Goal: Answer question/provide support: Share knowledge or assist other users

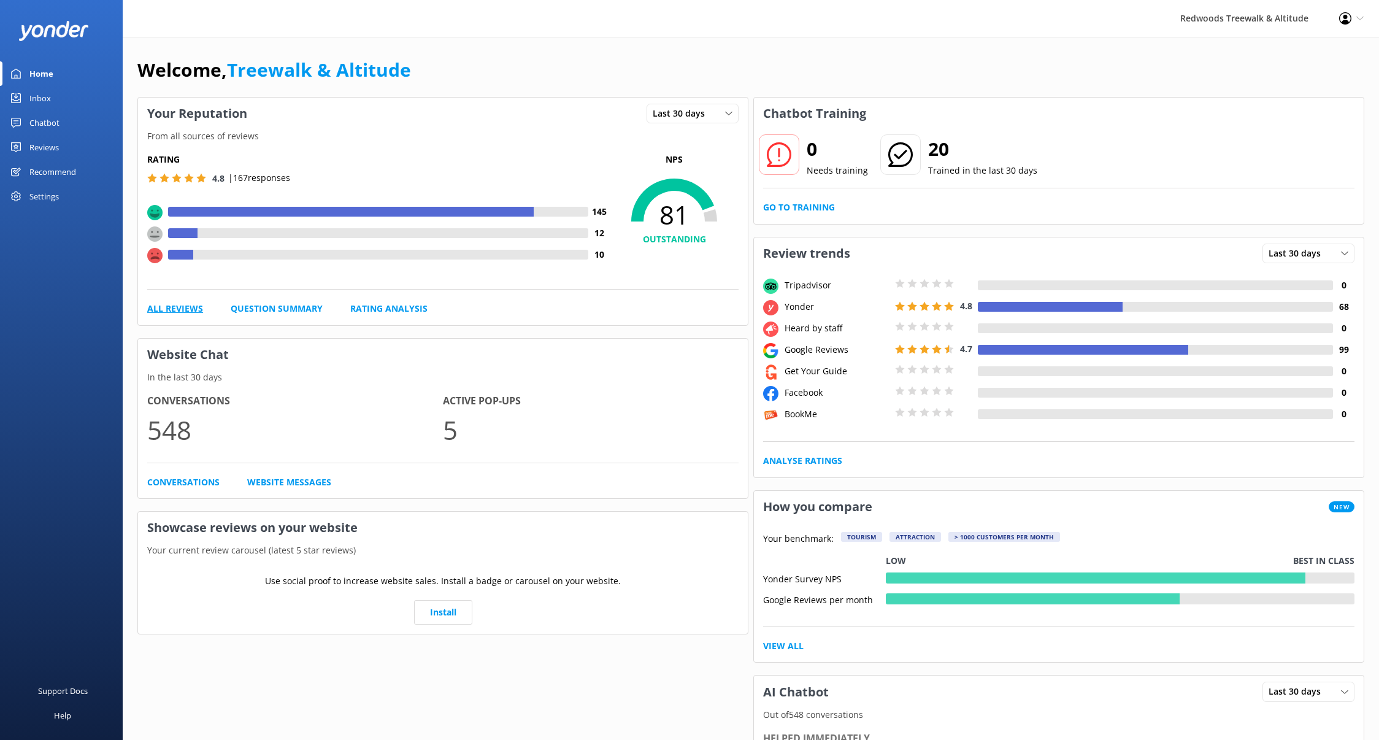
click at [178, 313] on link "All Reviews" at bounding box center [175, 308] width 56 height 13
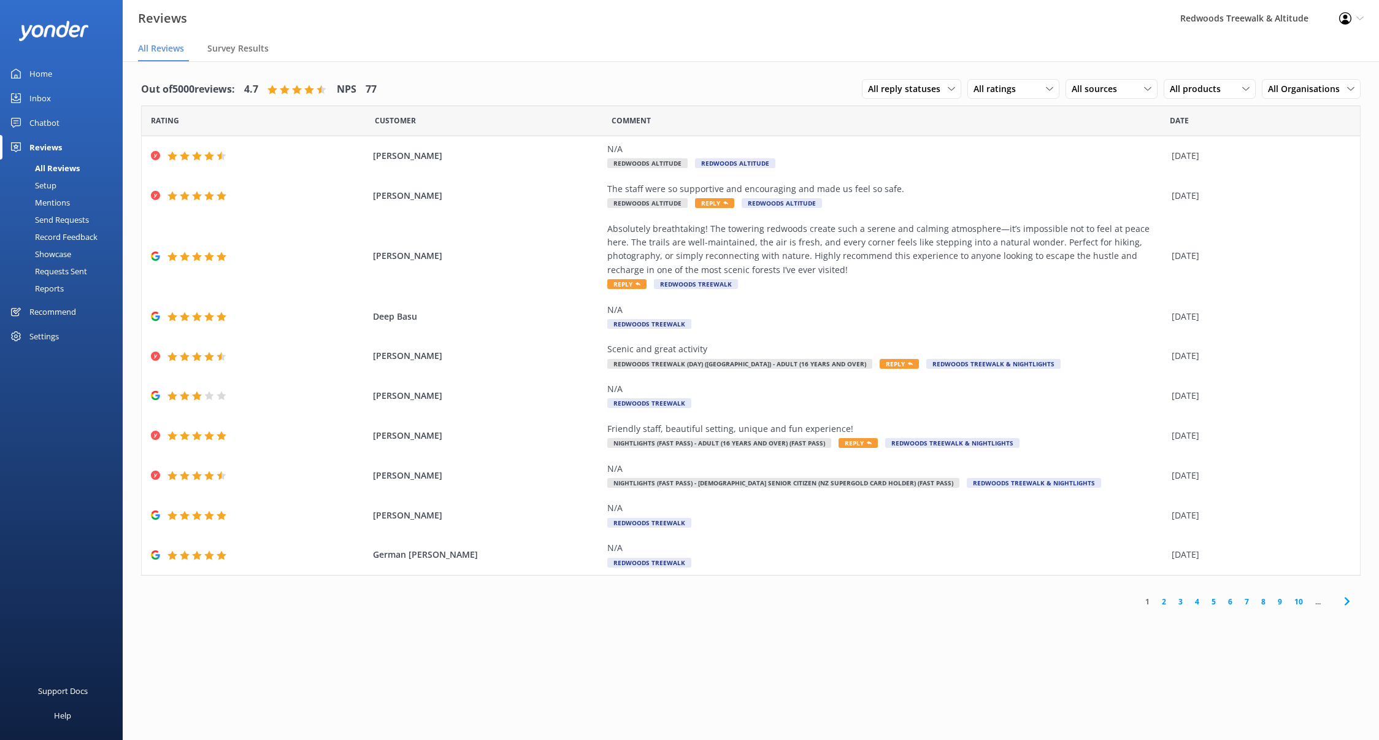
click at [56, 103] on link "Inbox" at bounding box center [61, 98] width 123 height 25
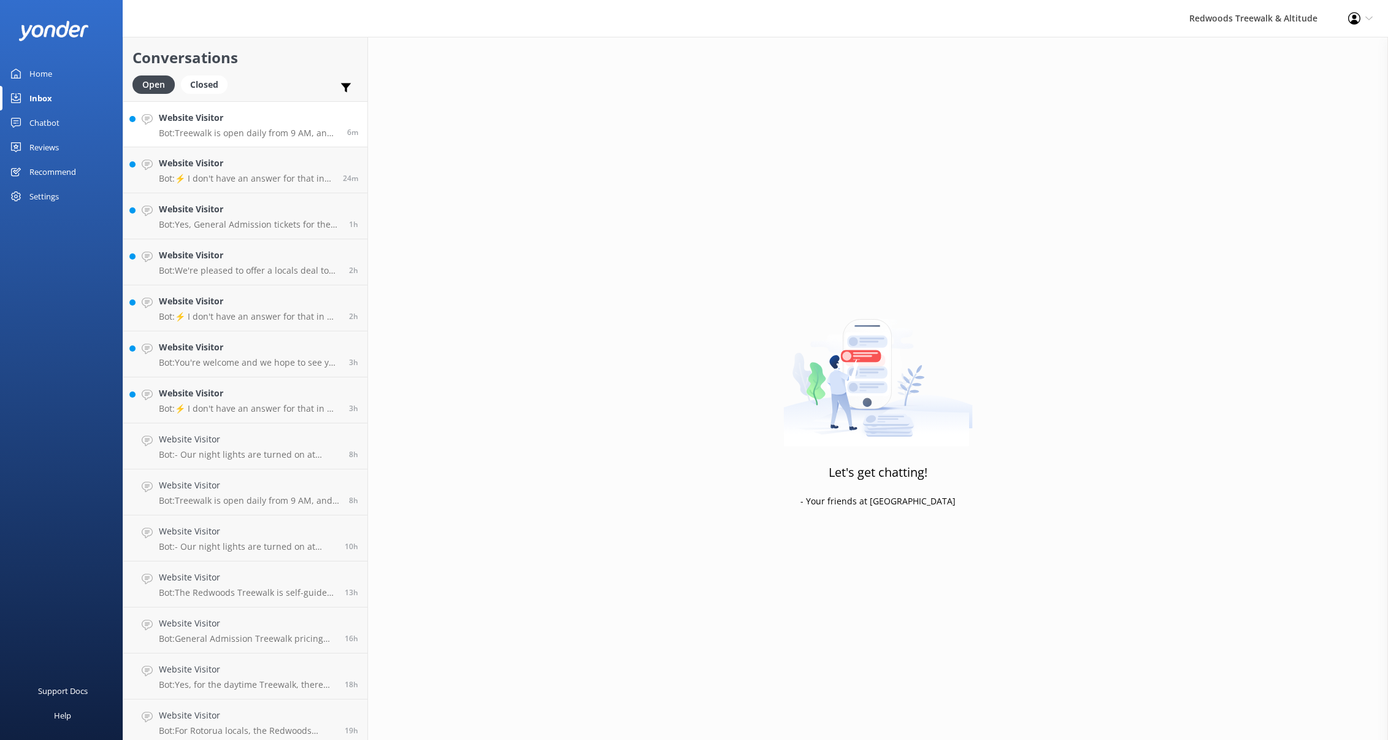
click at [239, 128] on p "Bot: Treewalk is open daily from 9 AM, and Glowworms at 10 AM. For last ticket …" at bounding box center [248, 133] width 179 height 11
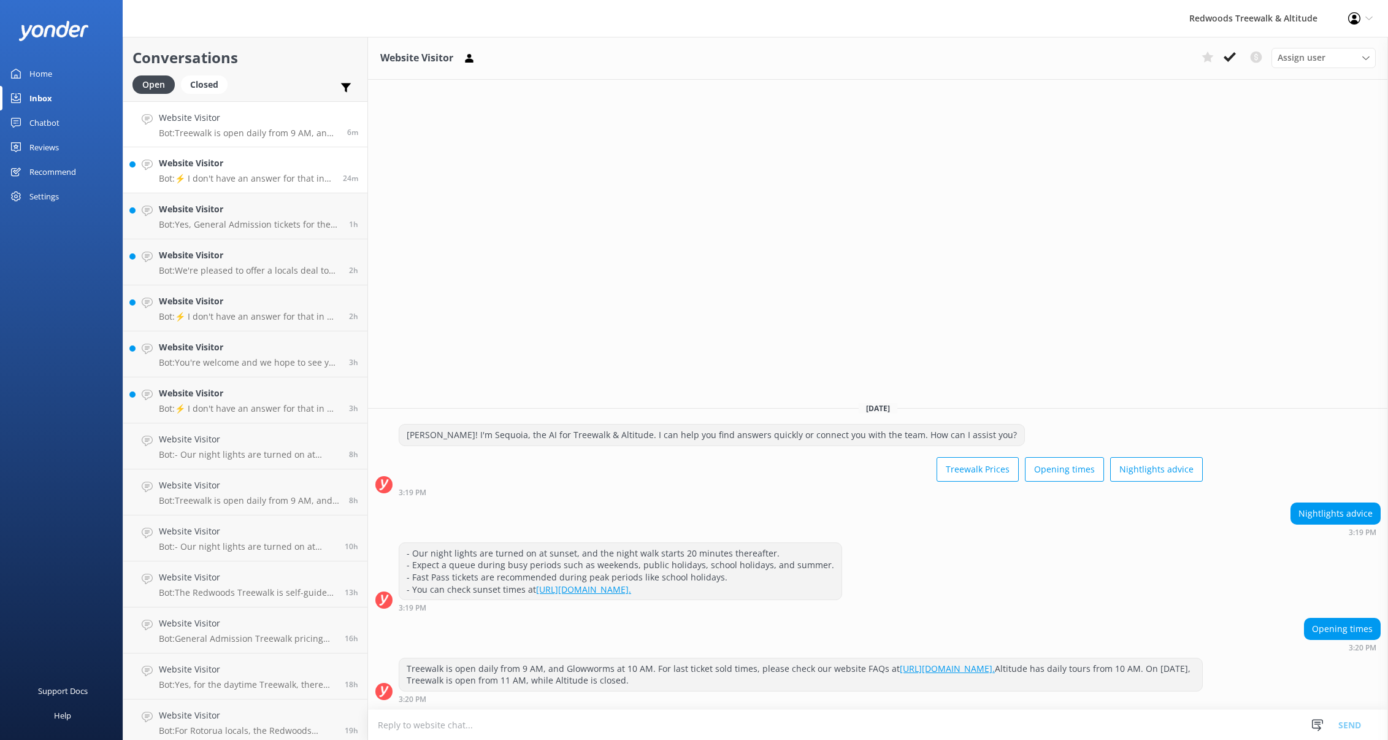
click at [236, 158] on h4 "Website Visitor" at bounding box center [246, 162] width 175 height 13
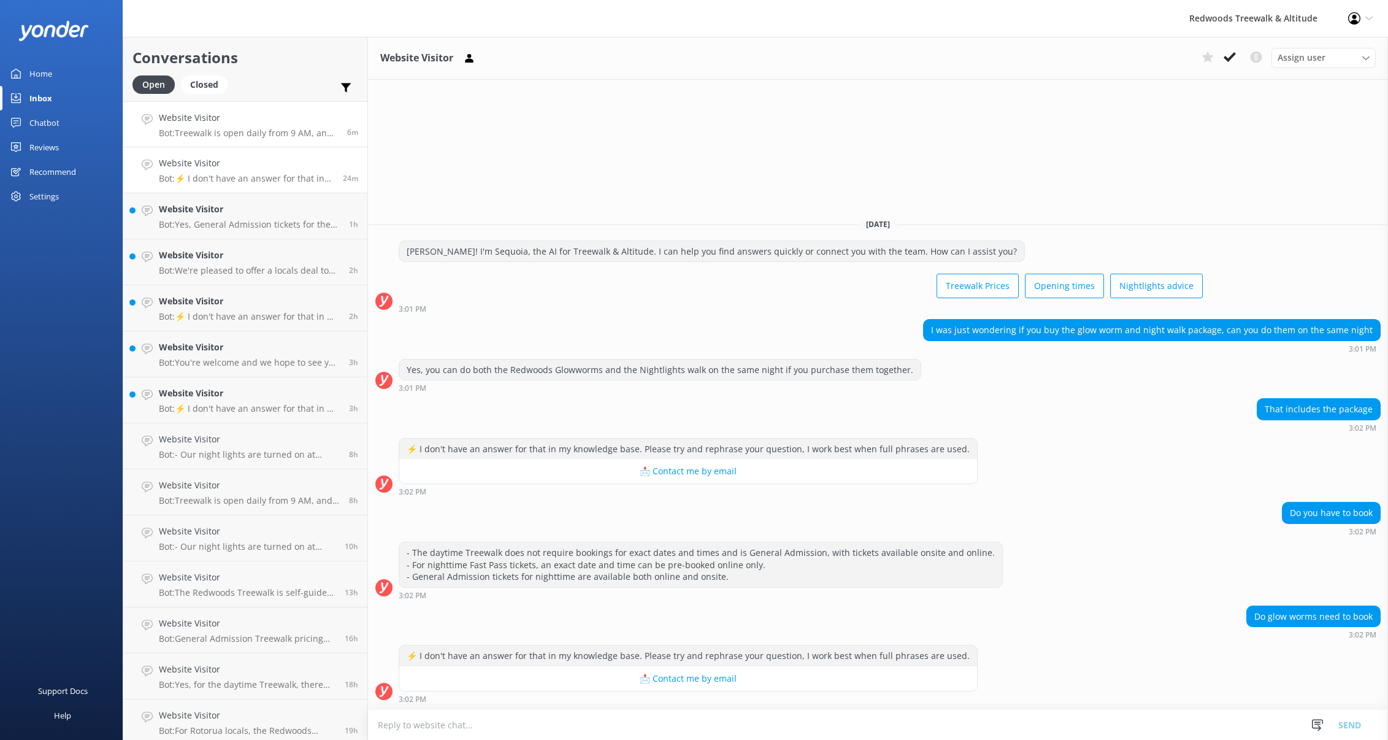
click at [234, 134] on p "Bot: Treewalk is open daily from 9 AM, and Glowworms at 10 AM. For last ticket …" at bounding box center [248, 133] width 179 height 11
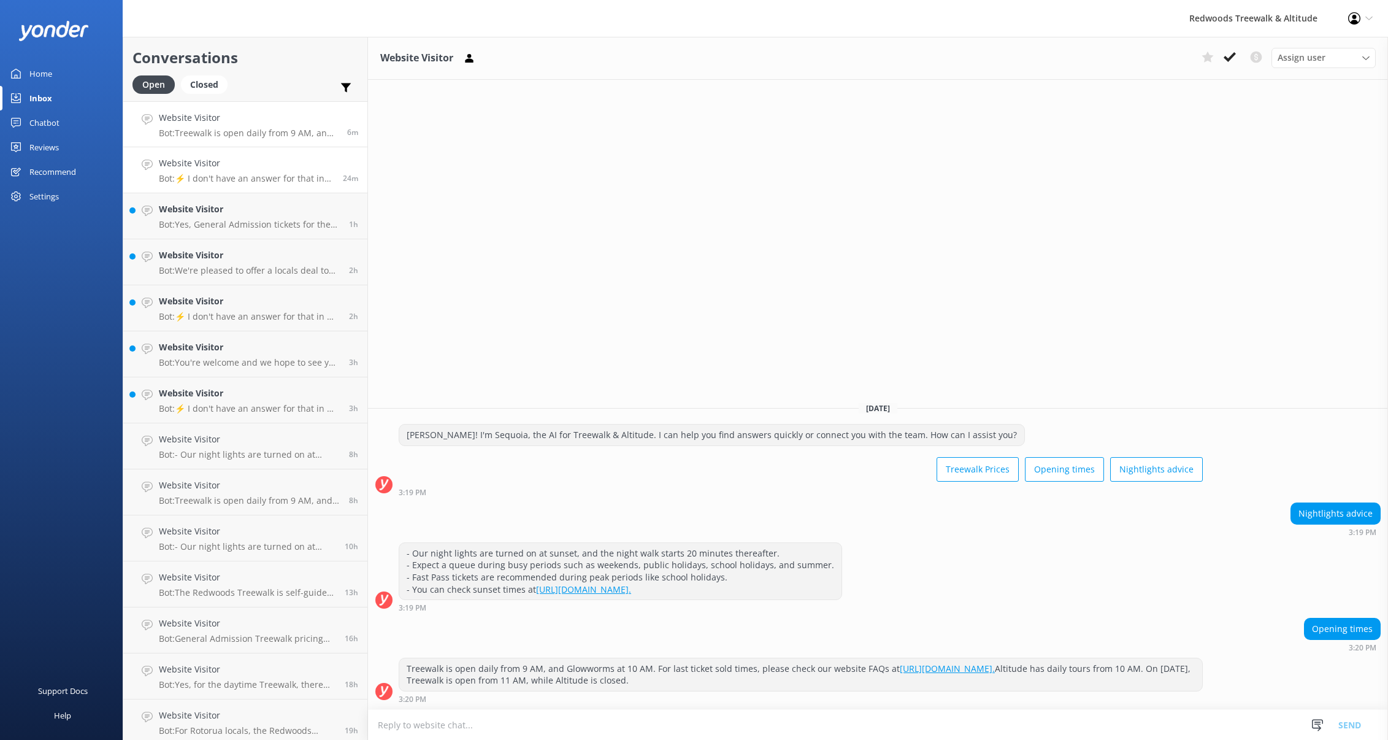
click at [233, 175] on p "Bot: ⚡ I don't have an answer for that in my knowledge base. Please try and rep…" at bounding box center [246, 178] width 175 height 11
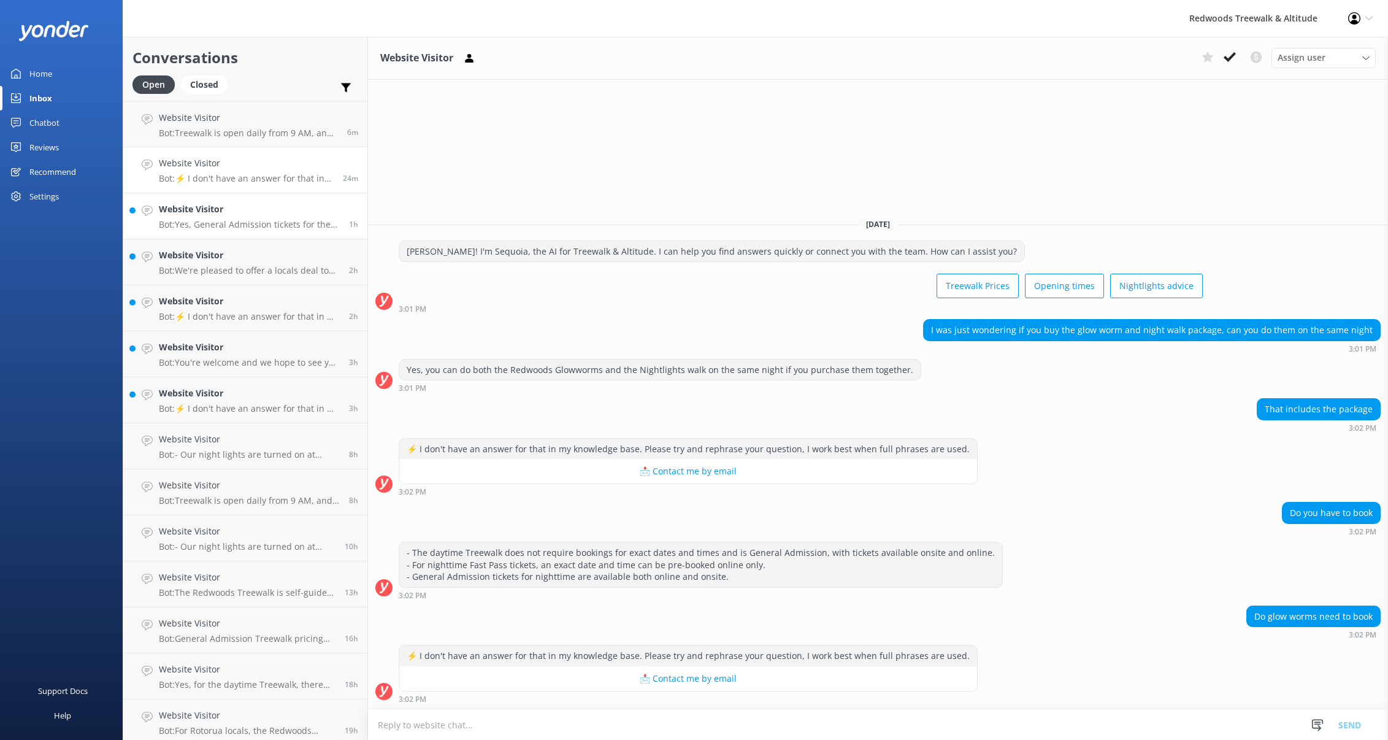
click at [215, 217] on div "Website Visitor Bot: Yes, General Admission tickets for the Treewalk can be pur…" at bounding box center [249, 215] width 181 height 27
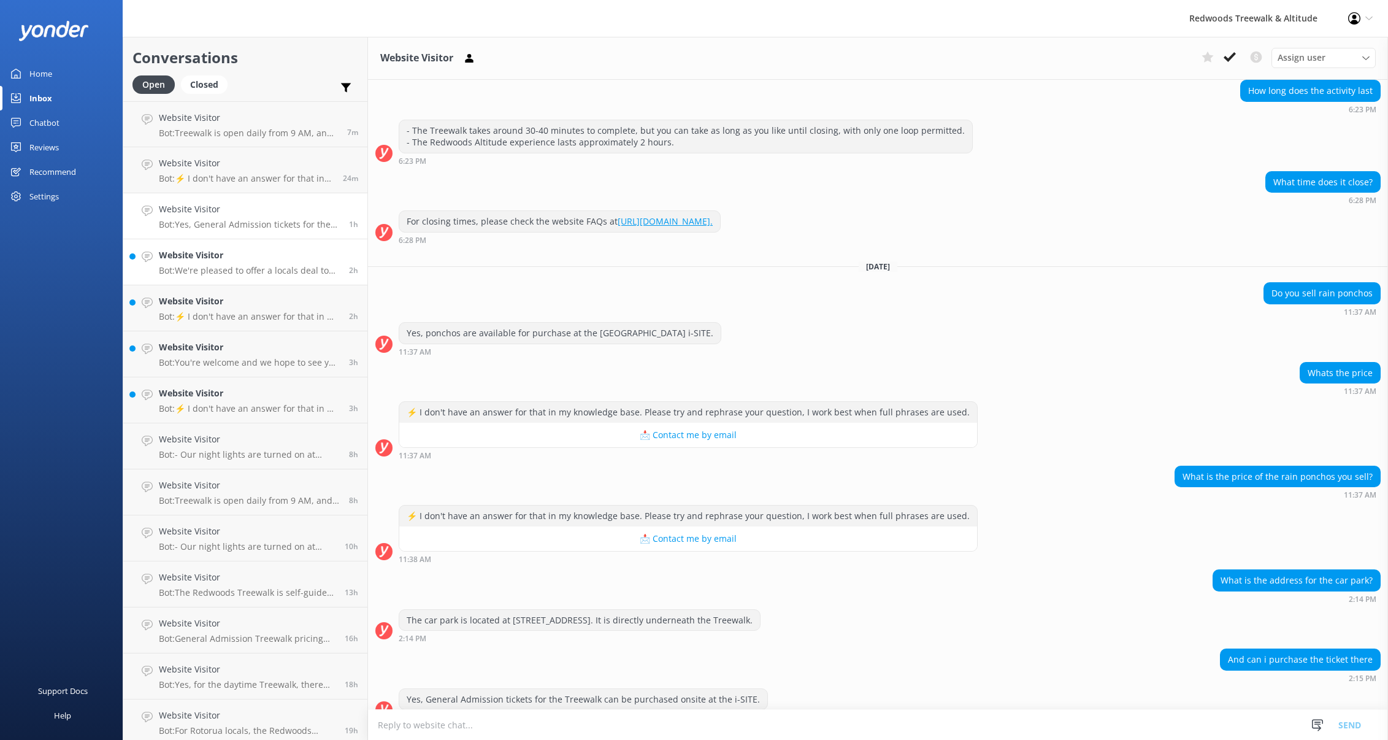
scroll to position [482, 0]
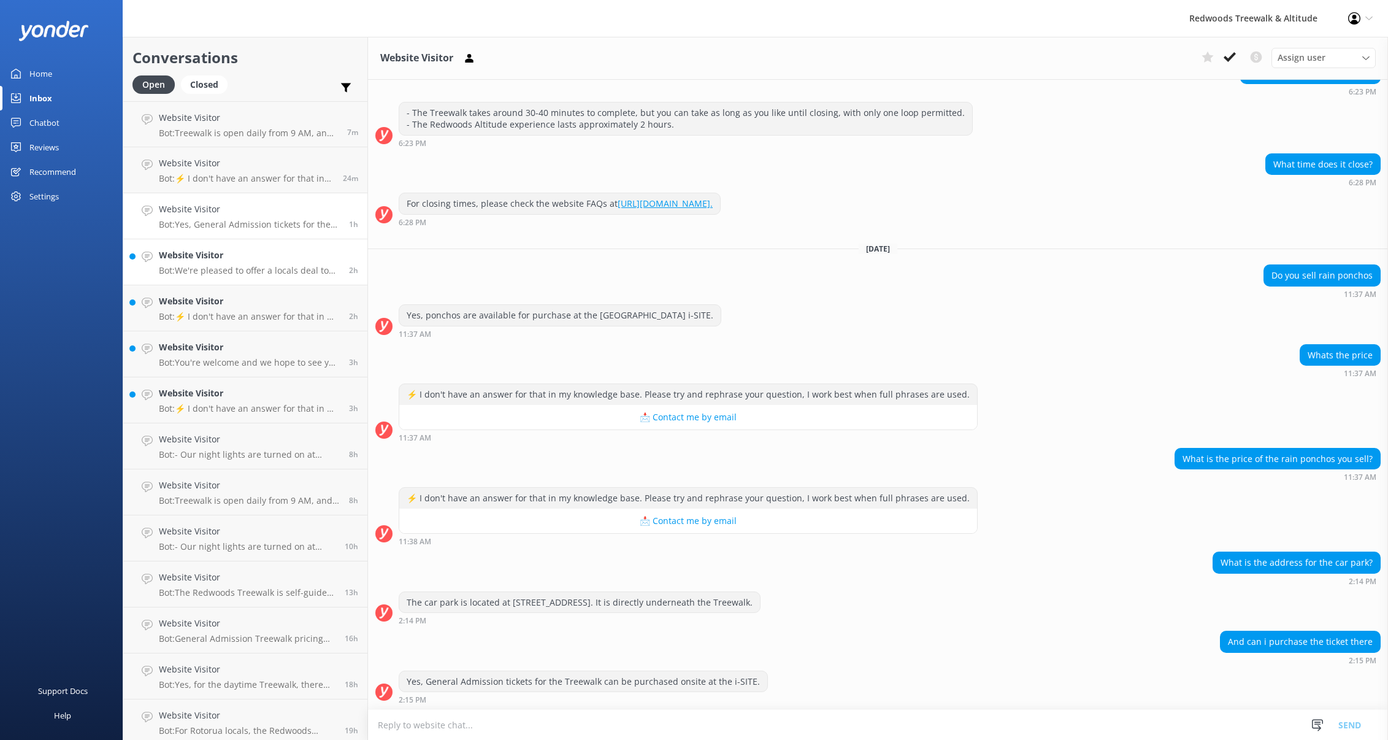
click at [244, 264] on div "Website Visitor Bot: We're pleased to offer a locals deal to residents in [GEOG…" at bounding box center [249, 261] width 181 height 27
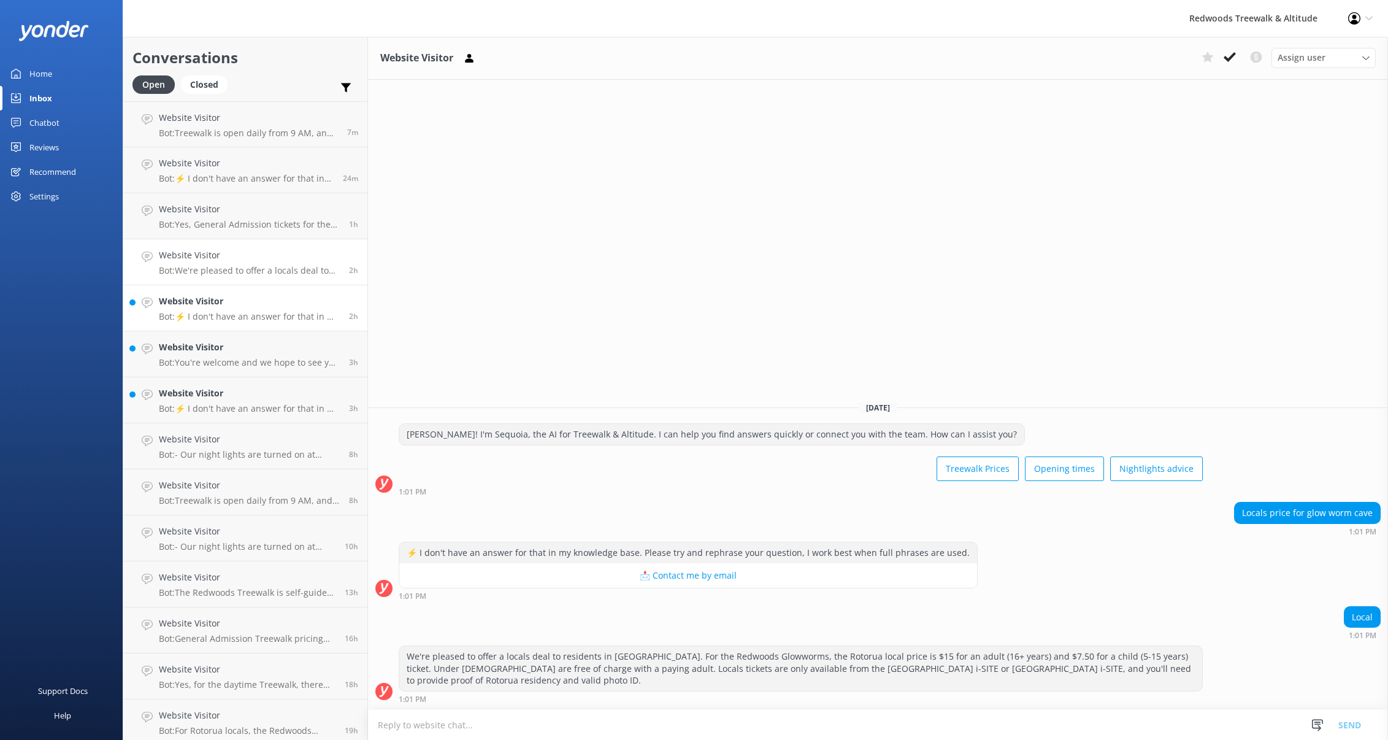
click at [243, 304] on h4 "Website Visitor" at bounding box center [249, 300] width 181 height 13
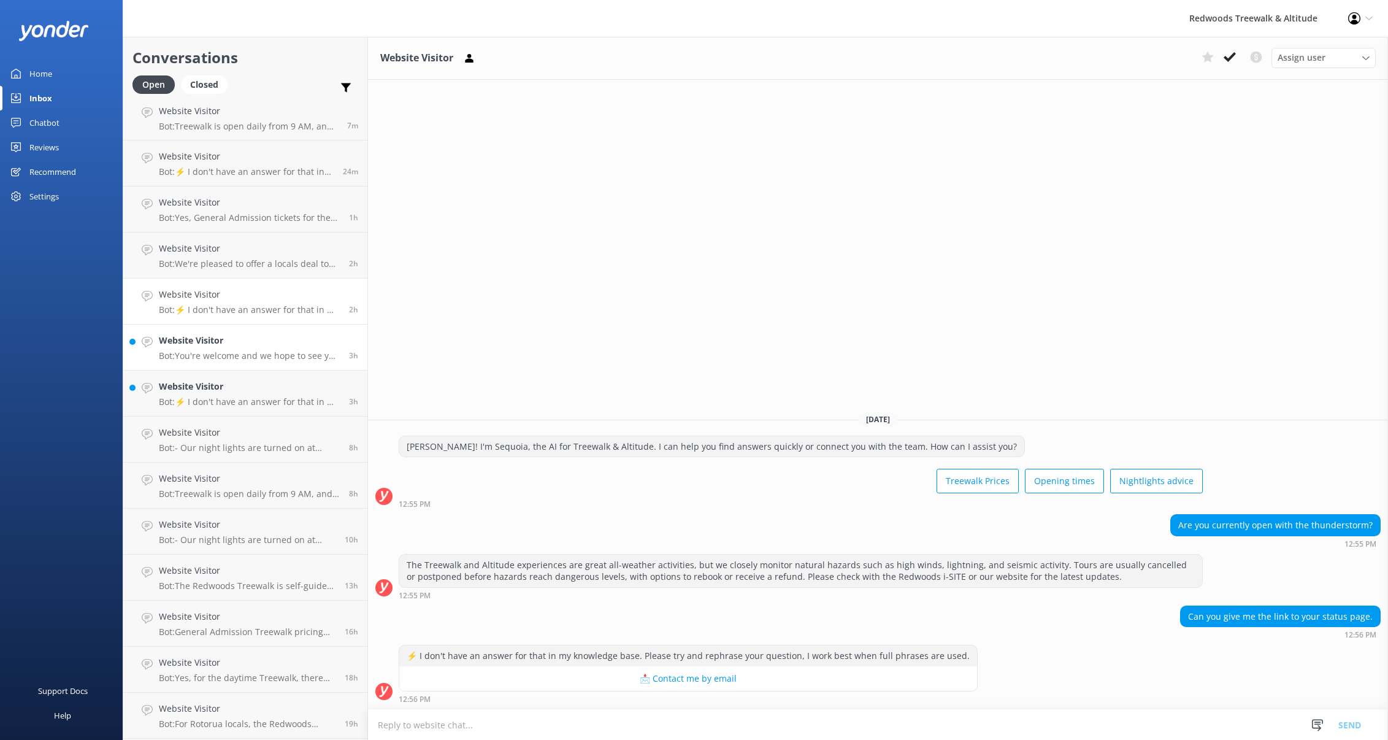
scroll to position [3, 0]
click at [240, 355] on p "Bot: You're welcome and we hope to see you at [GEOGRAPHIC_DATA] & Altitude soon!" at bounding box center [249, 359] width 181 height 11
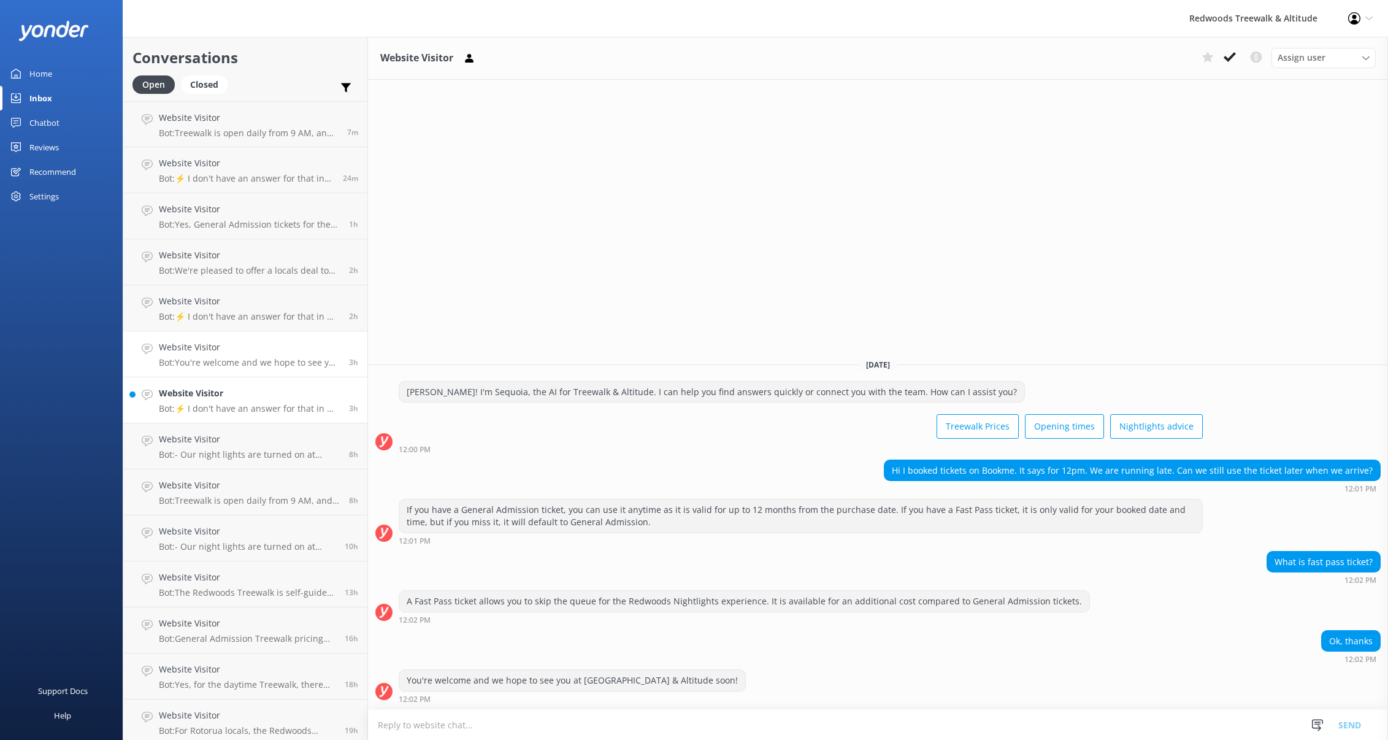
click at [235, 386] on link "Website Visitor Bot: ⚡ I don't have an answer for that in my knowledge base. Pl…" at bounding box center [245, 400] width 244 height 46
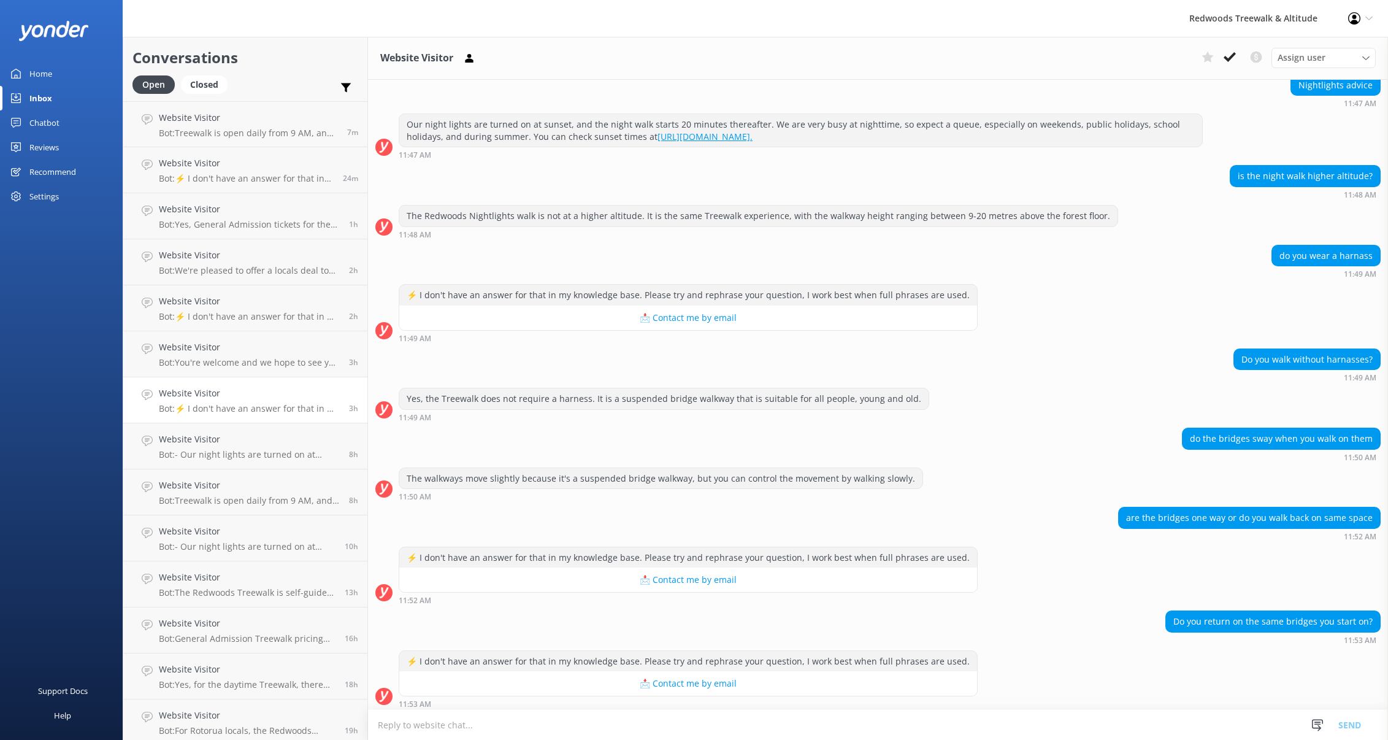
scroll to position [121, 0]
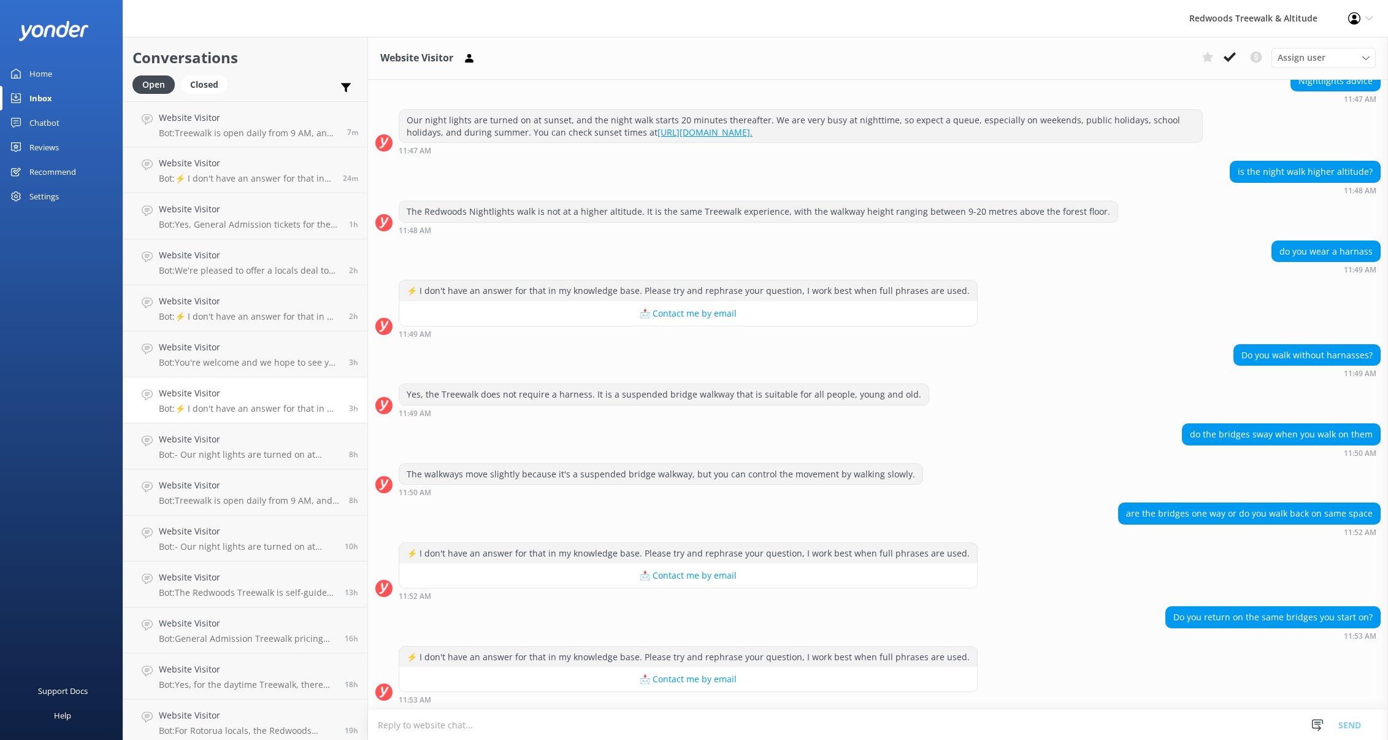
click at [72, 82] on link "Home" at bounding box center [61, 73] width 123 height 25
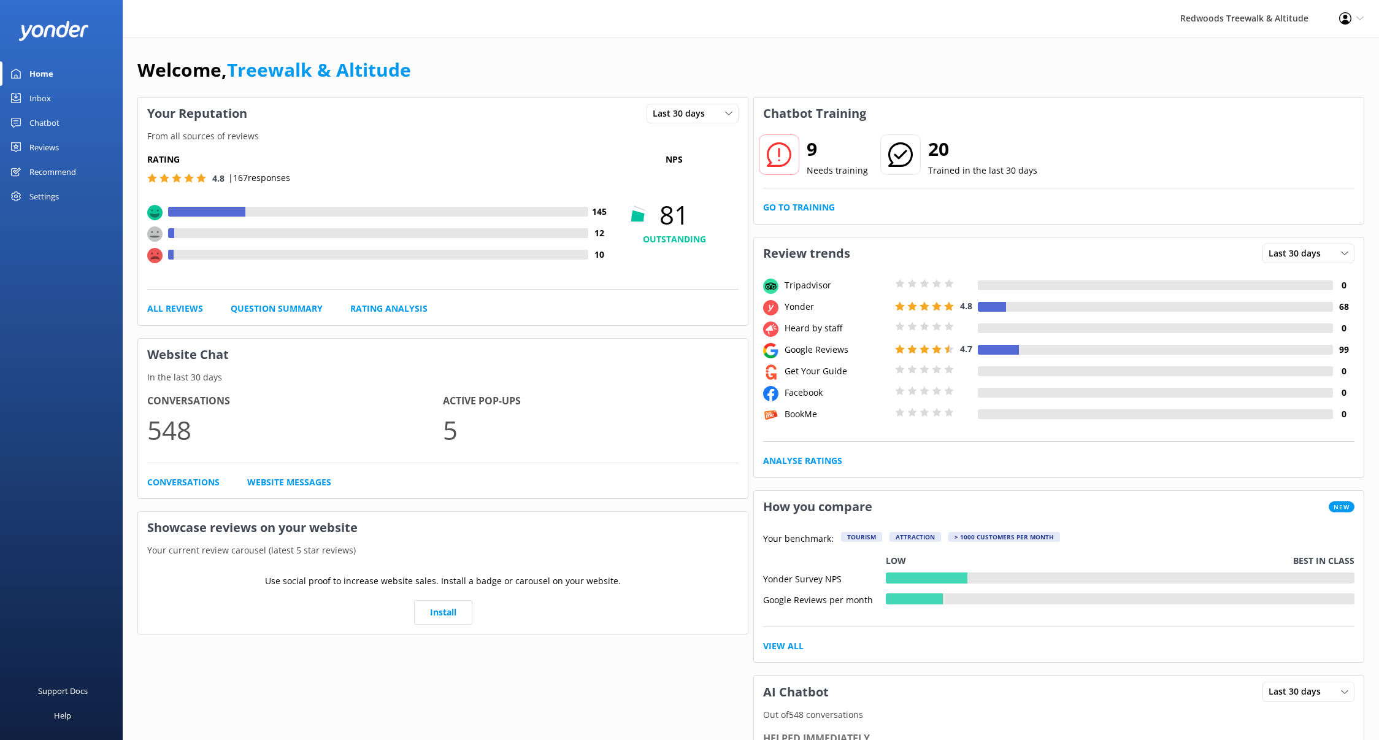
click at [60, 72] on link "Home" at bounding box center [61, 73] width 123 height 25
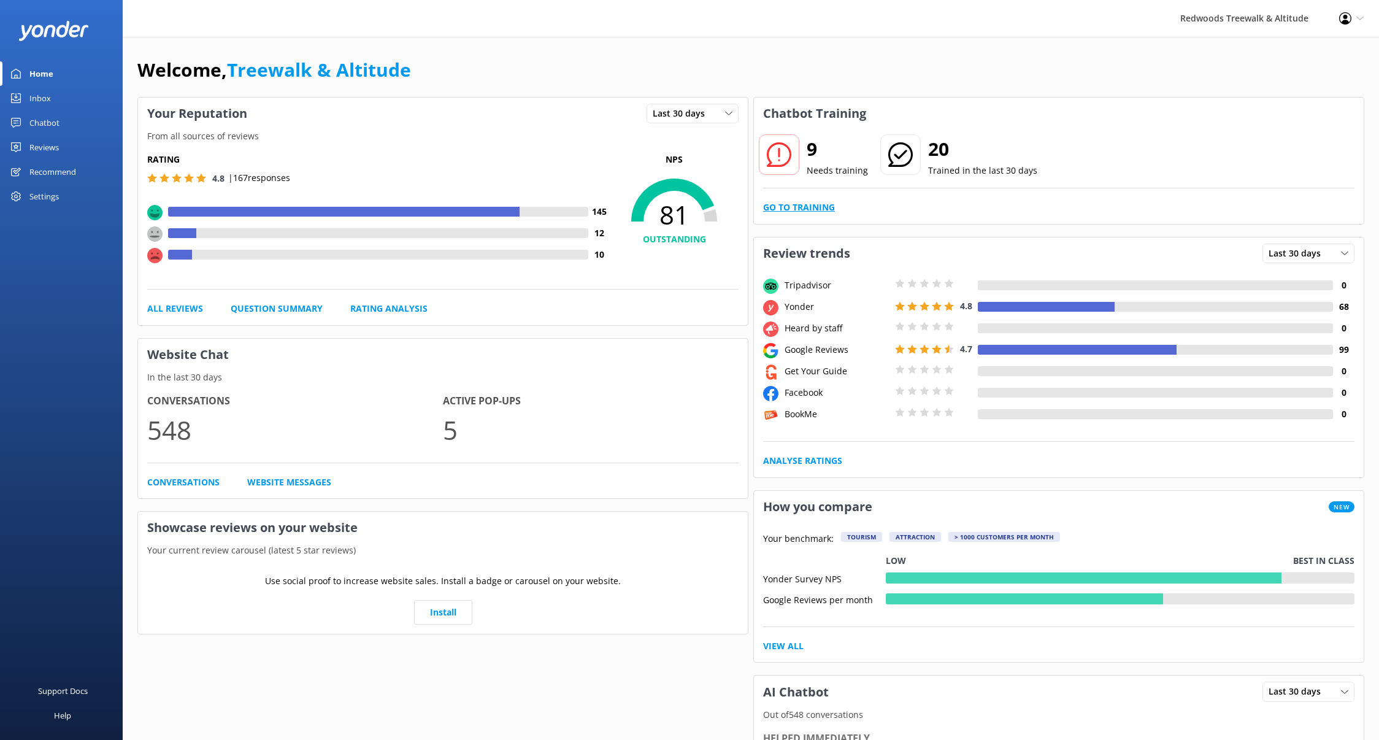
click at [805, 204] on link "Go to Training" at bounding box center [799, 207] width 72 height 13
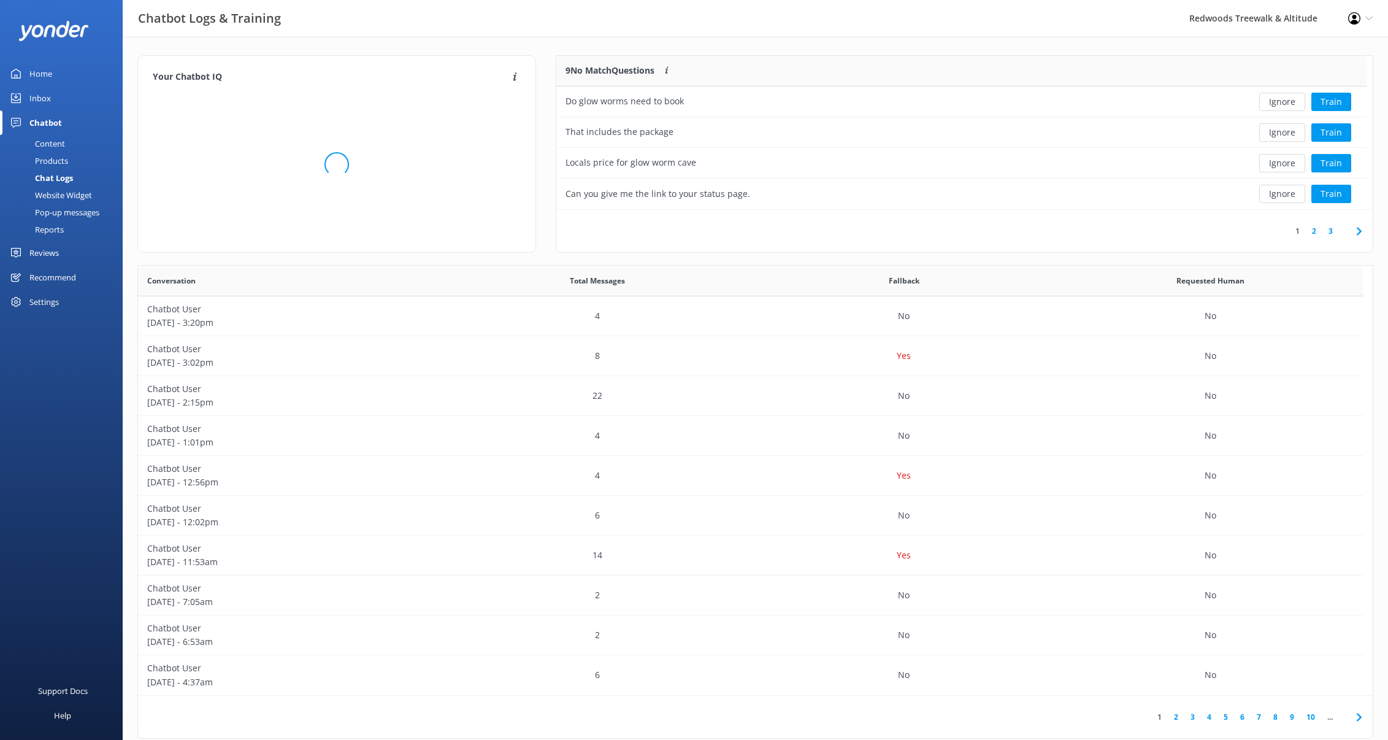
scroll to position [145, 801]
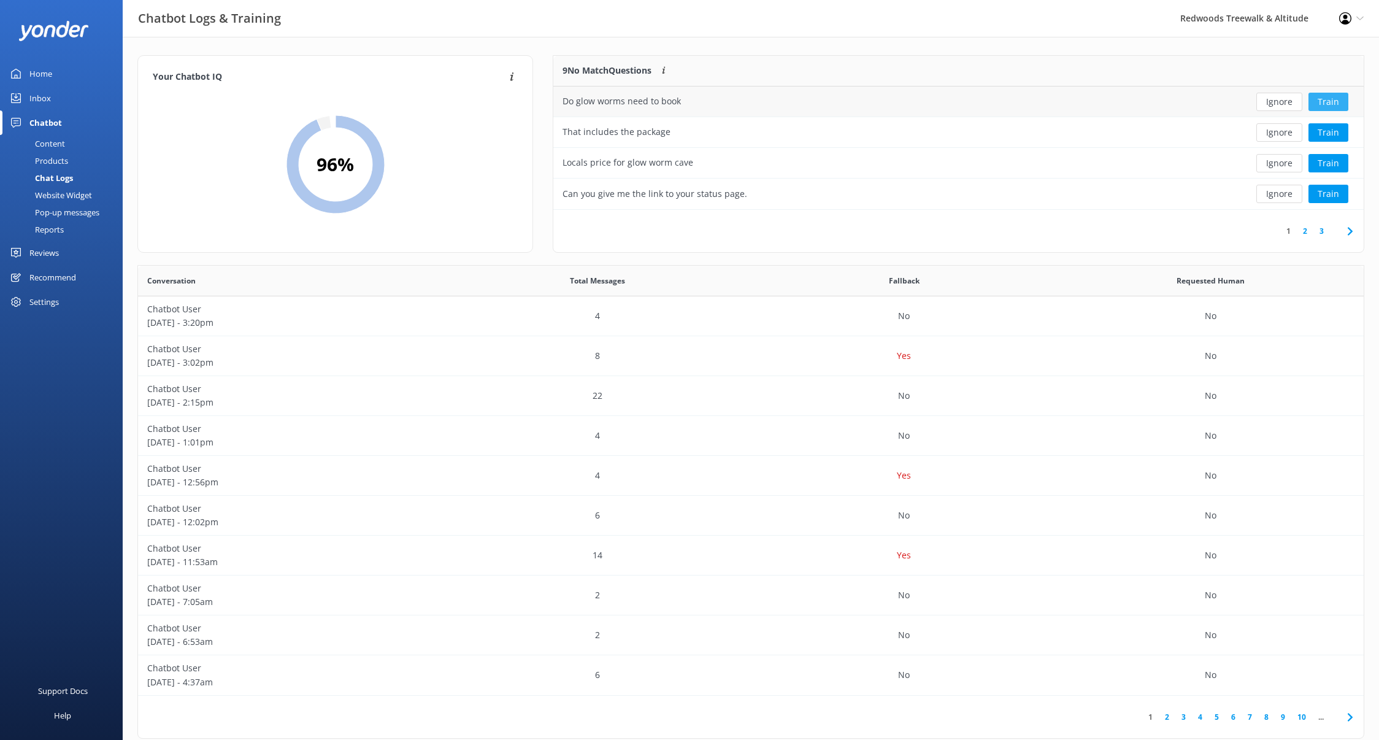
click at [1319, 102] on button "Train" at bounding box center [1328, 102] width 40 height 18
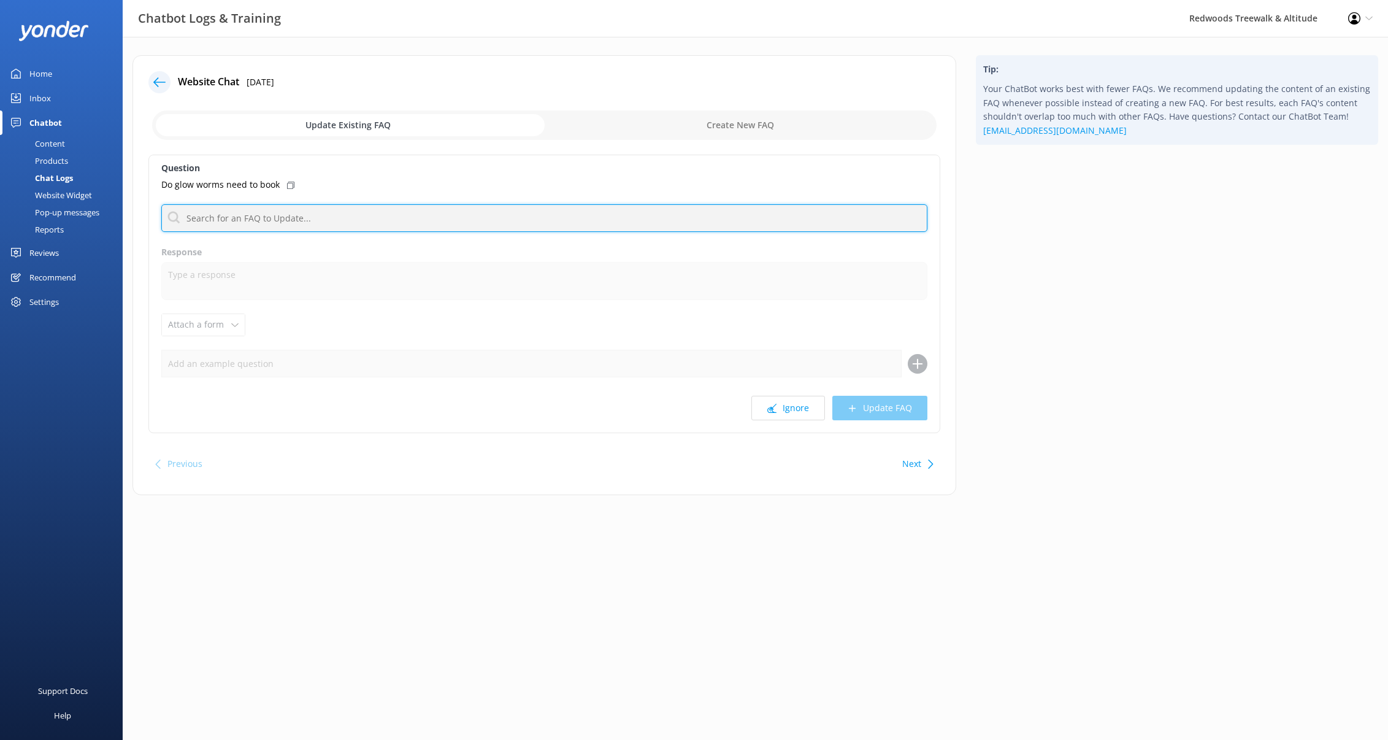
click at [325, 213] on input "text" at bounding box center [544, 218] width 766 height 28
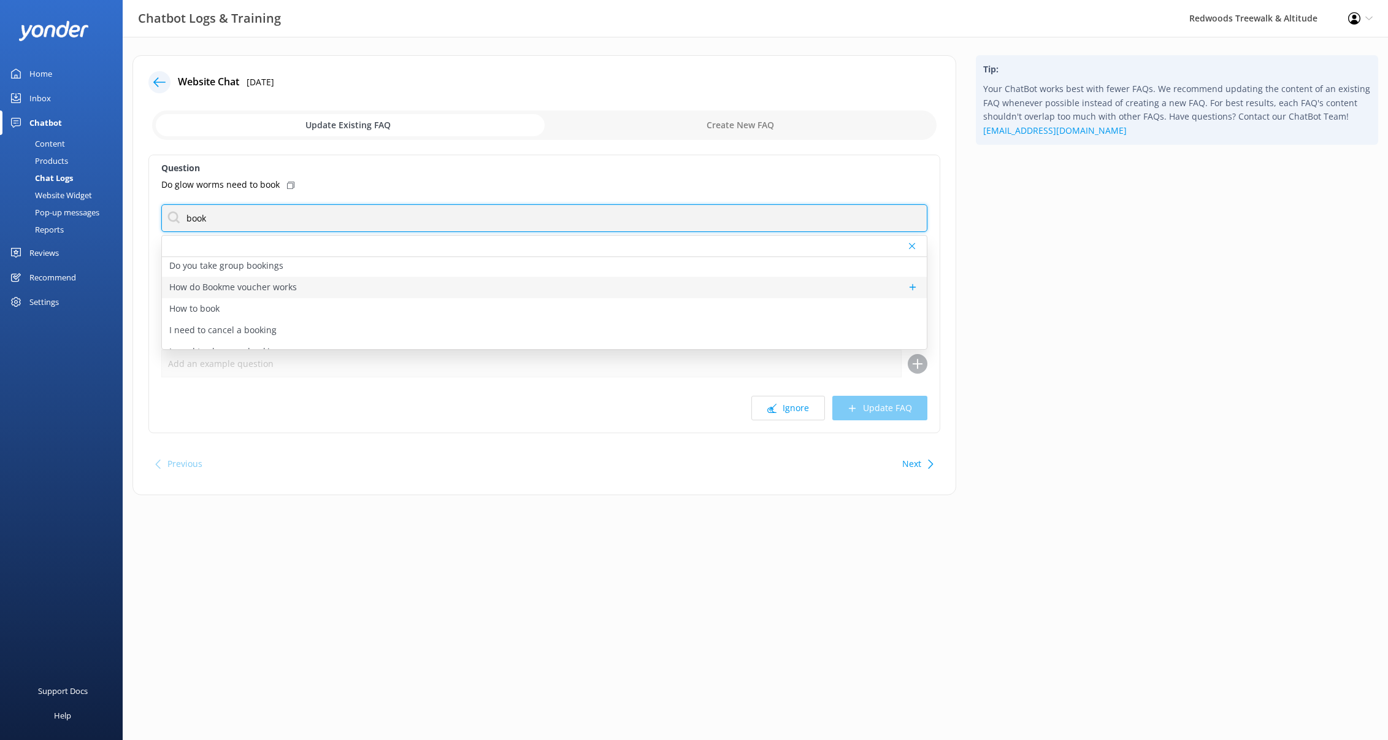
scroll to position [25, 0]
type input "book"
click at [304, 304] on div "How to book" at bounding box center [544, 307] width 765 height 21
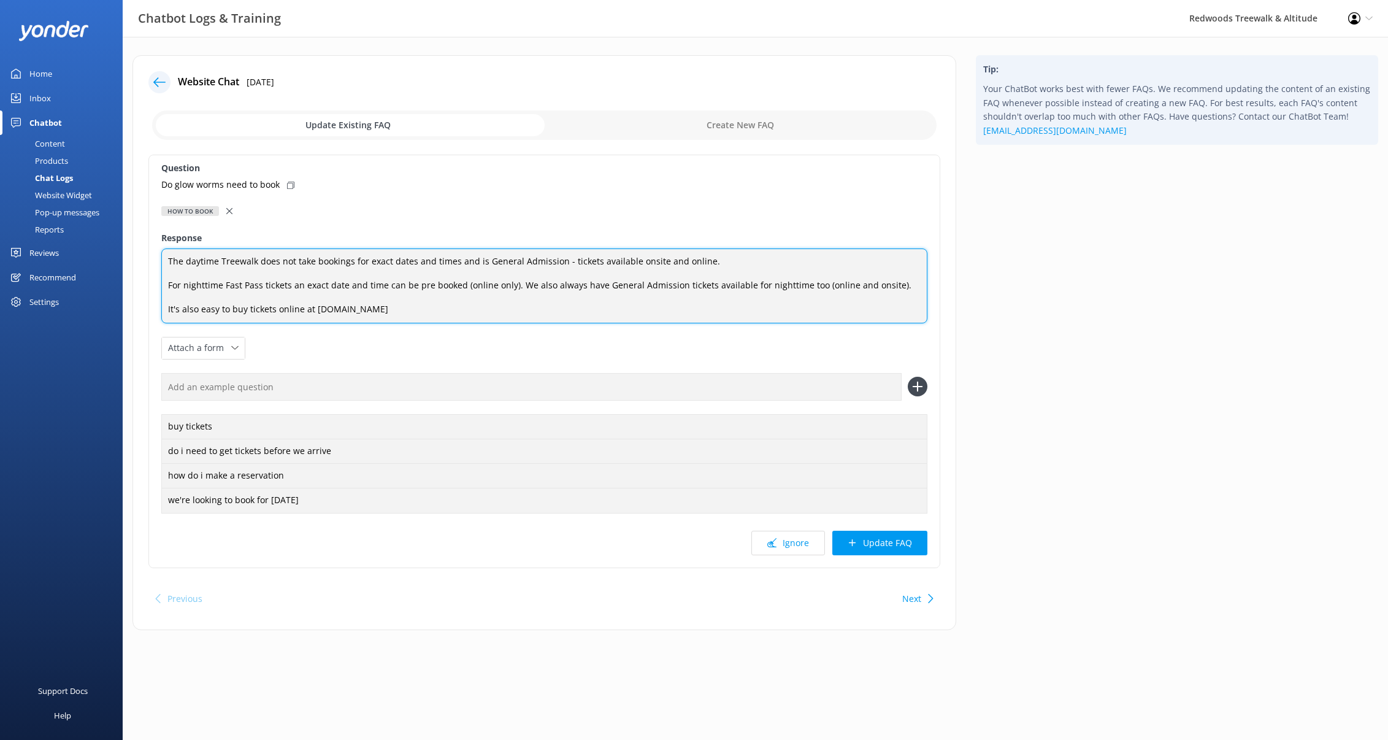
click at [259, 260] on textarea "The daytime Treewalk does not take bookings for exact dates and times and is Ge…" at bounding box center [544, 285] width 766 height 75
type textarea "The daytime Treewalk and Redwoods Glowworms does not take bookings for exact da…"
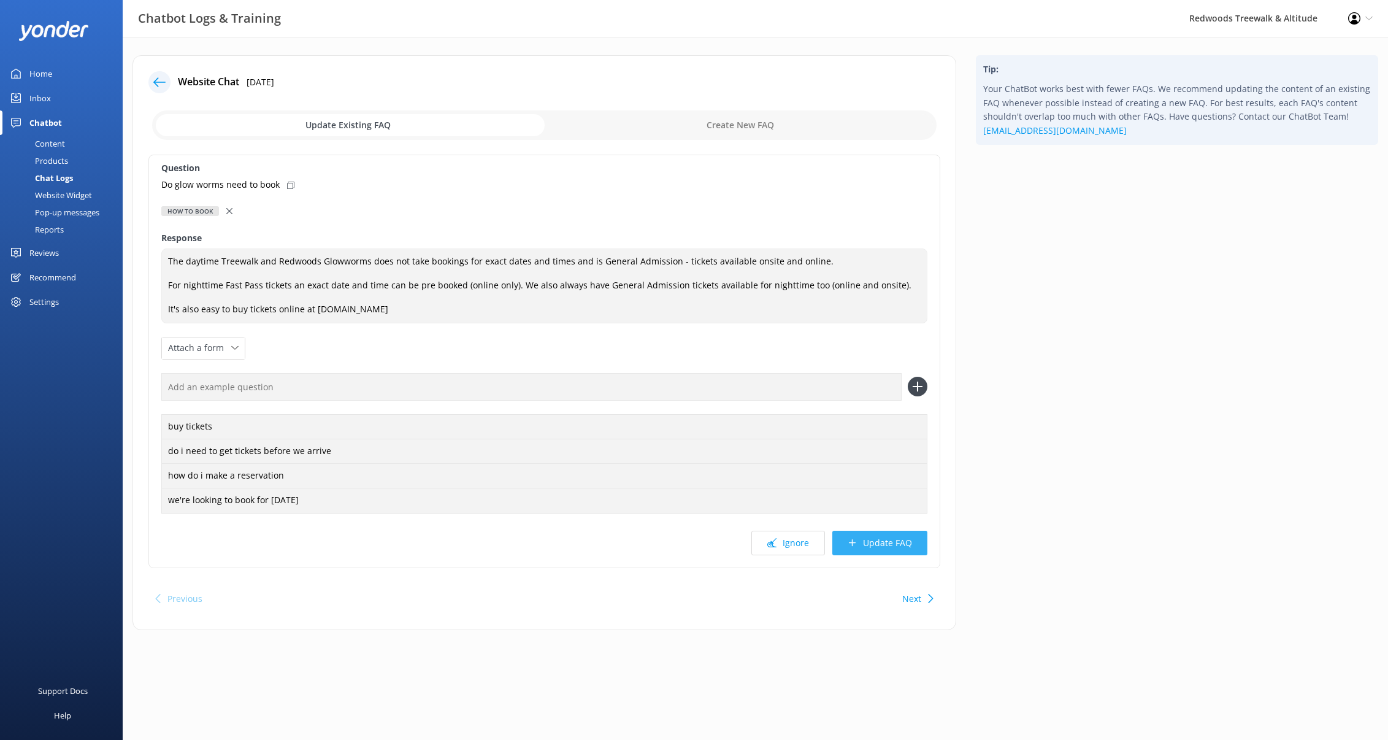
click at [869, 545] on button "Update FAQ" at bounding box center [879, 543] width 95 height 25
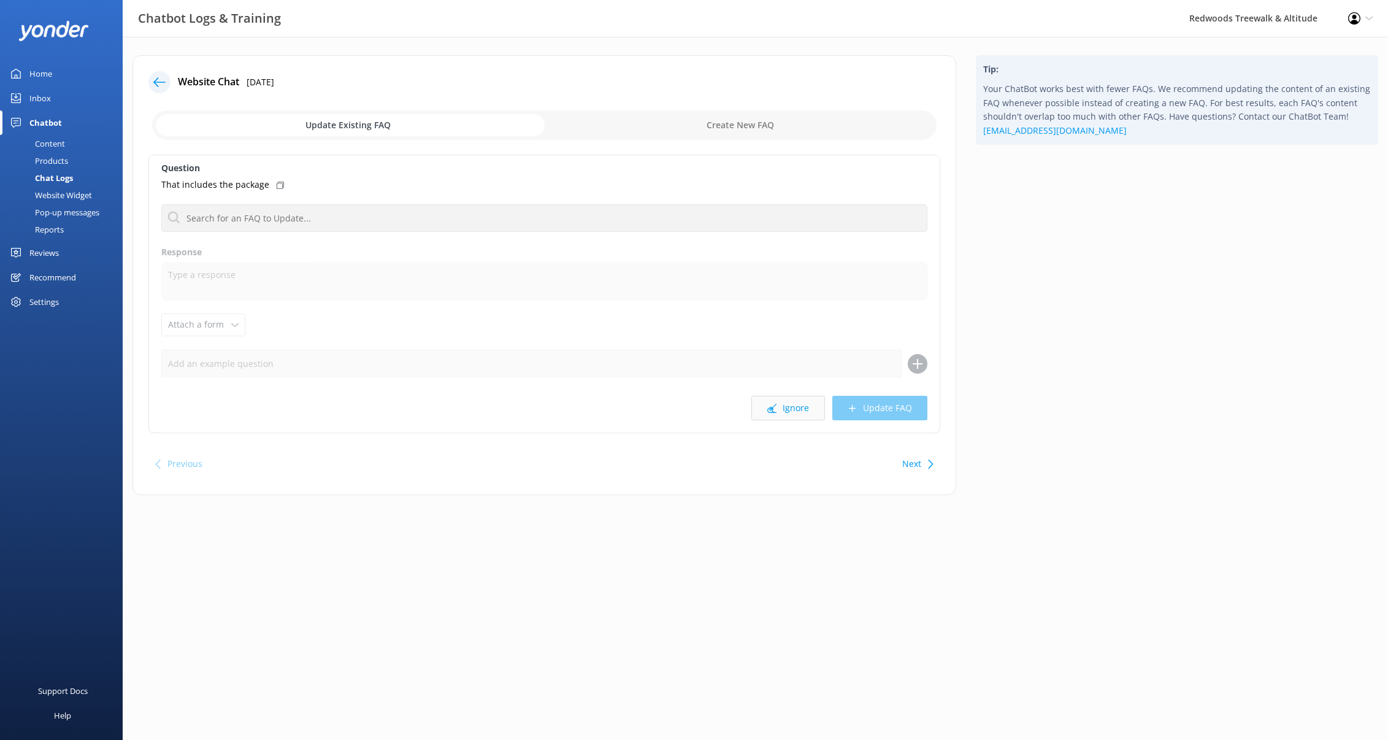
click at [765, 409] on button "Ignore" at bounding box center [788, 408] width 74 height 25
click at [366, 222] on input "text" at bounding box center [544, 218] width 766 height 28
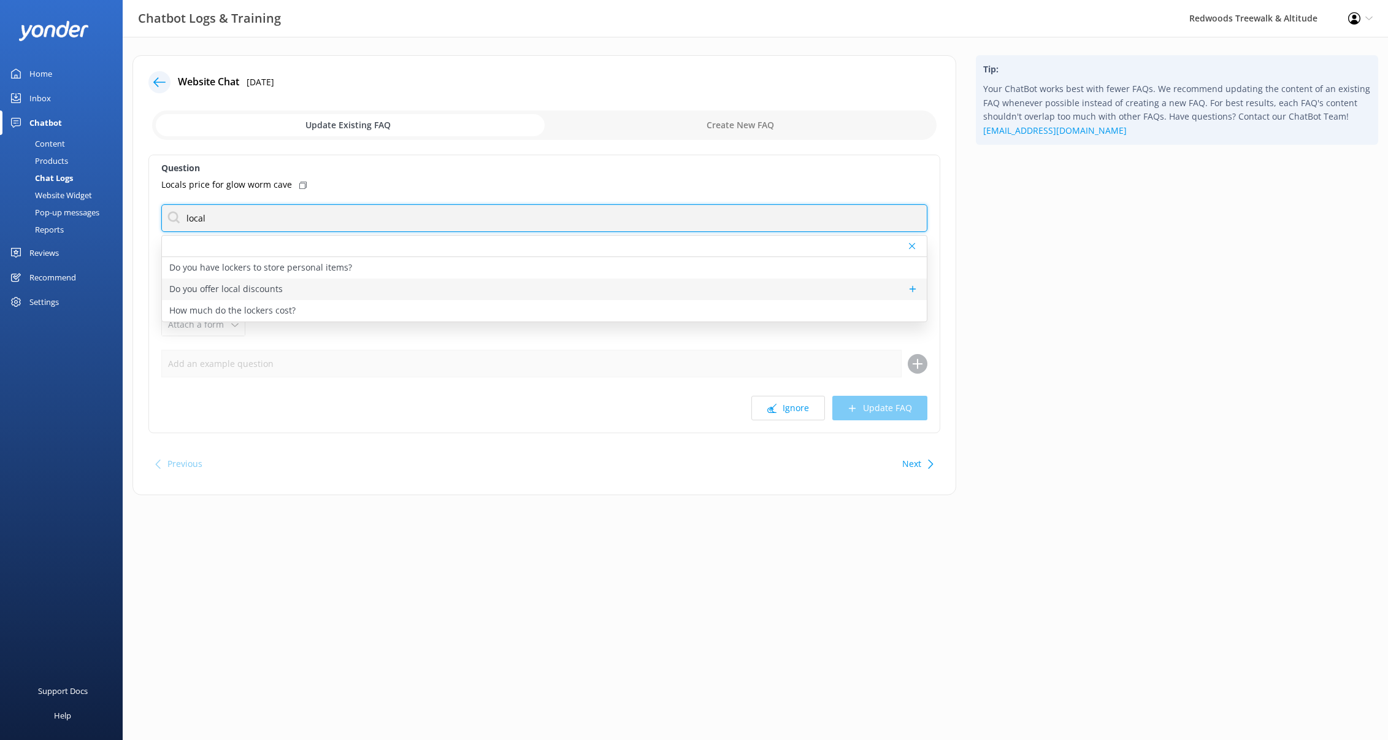
type input "local"
click at [364, 292] on div "Do you offer local discounts" at bounding box center [544, 288] width 765 height 21
type textarea "We're pleased to offer a locals deal to residents in [GEOGRAPHIC_DATA], it's ou…"
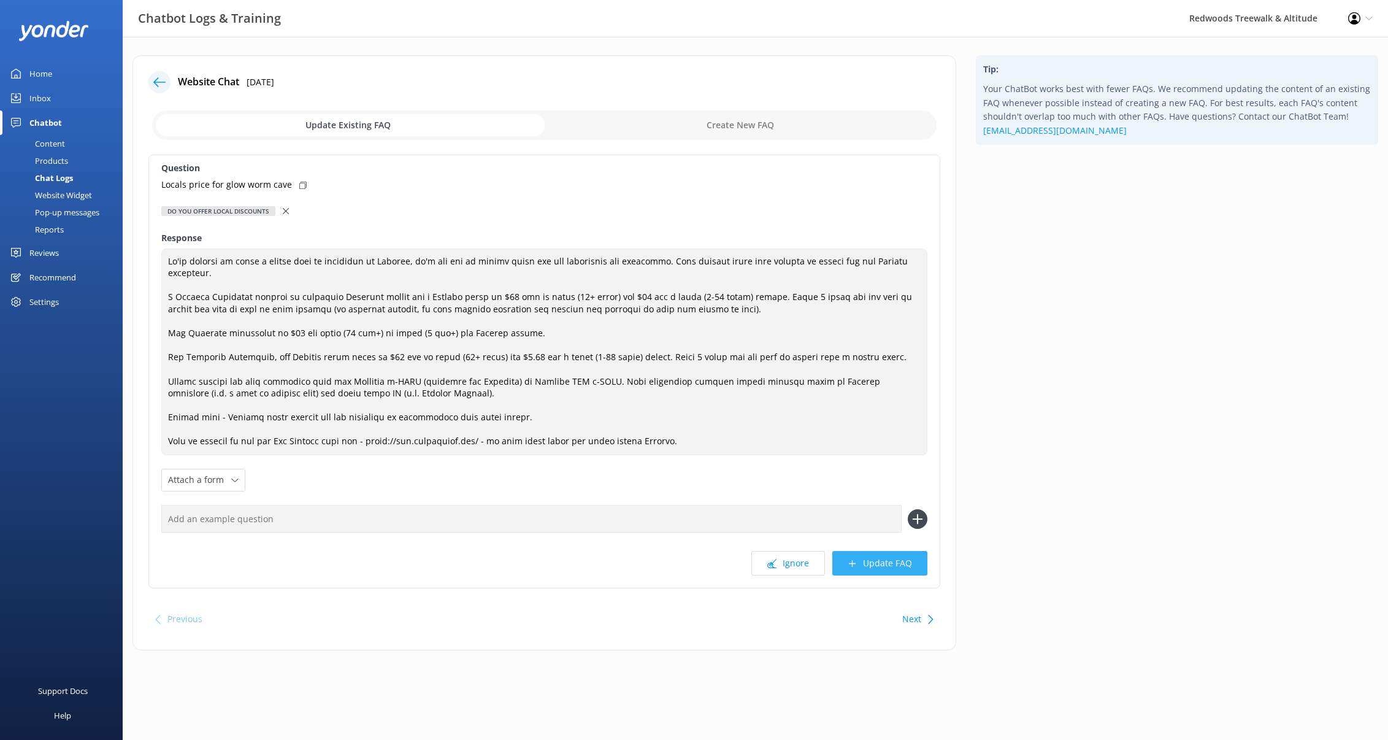
click at [867, 570] on button "Update FAQ" at bounding box center [879, 563] width 95 height 25
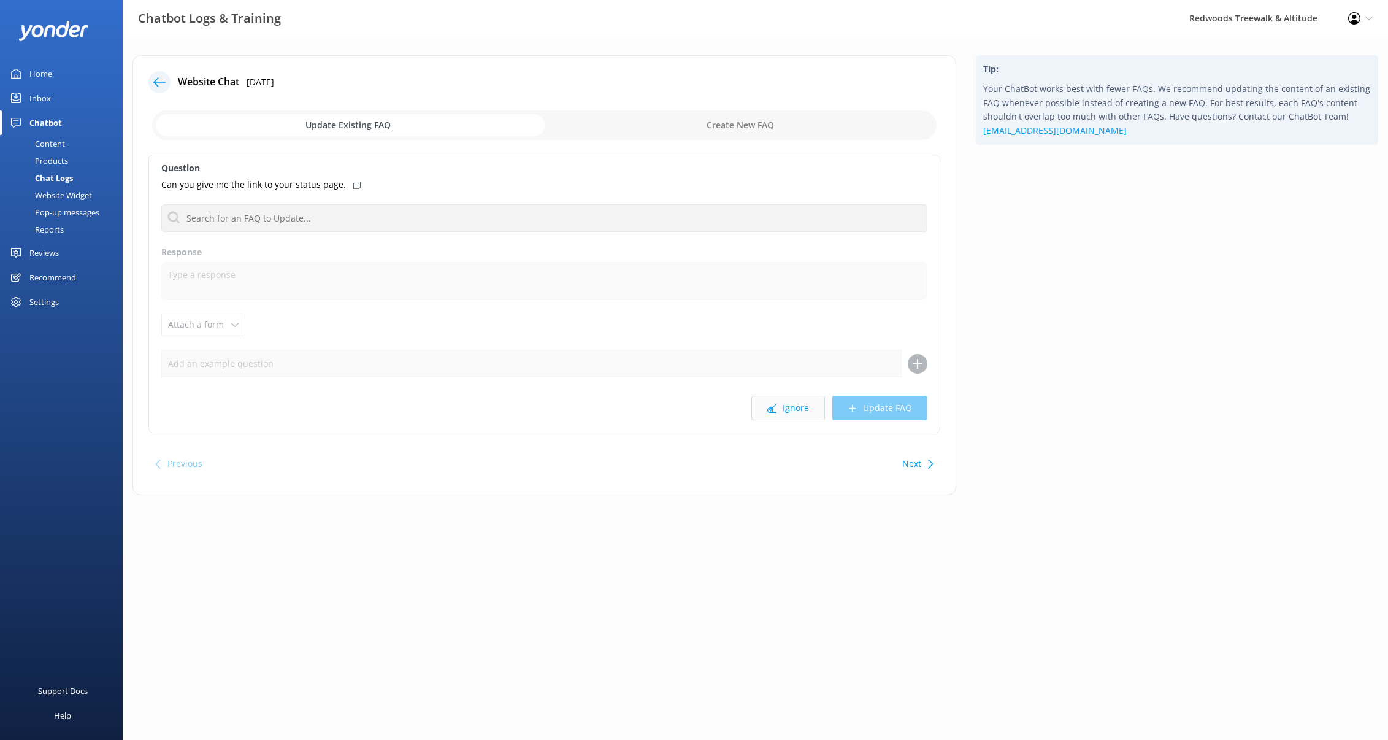
click at [823, 415] on button "Ignore" at bounding box center [788, 408] width 74 height 25
click at [432, 223] on input "text" at bounding box center [544, 218] width 766 height 28
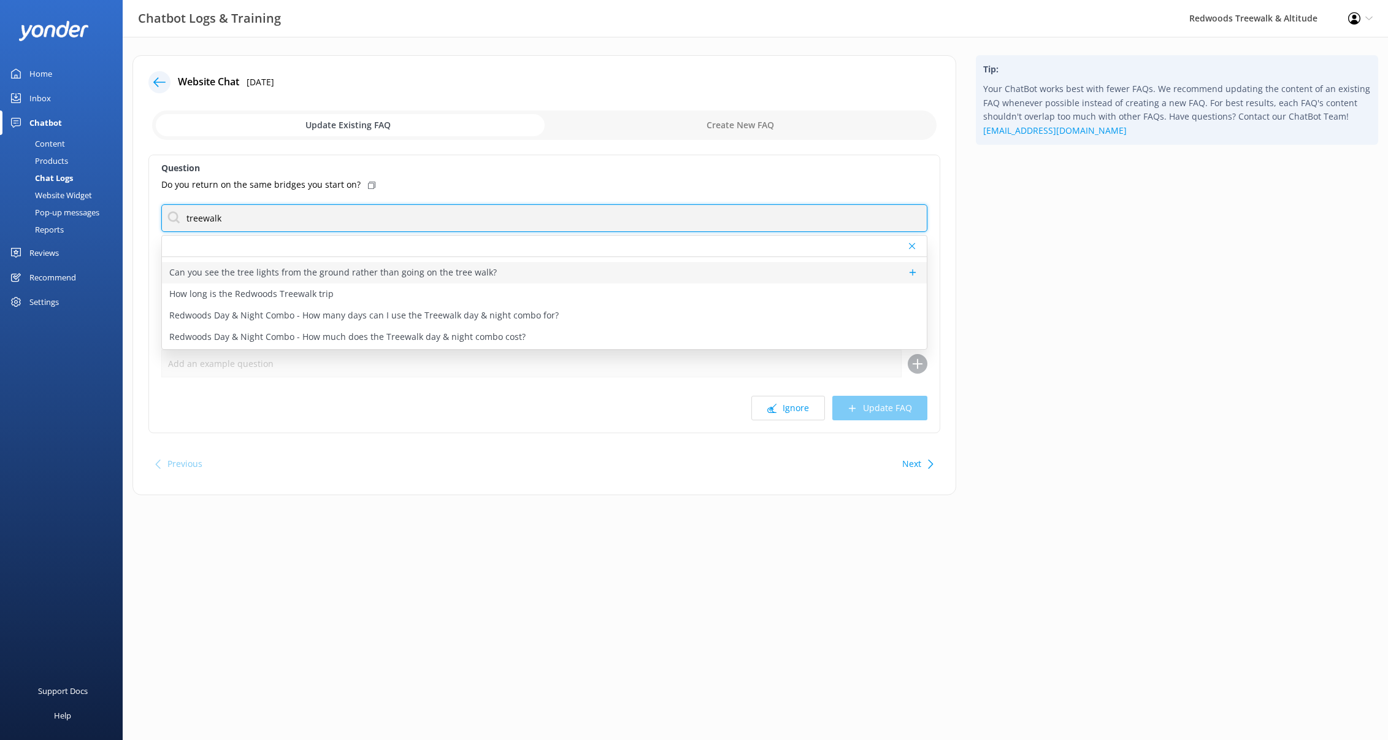
scroll to position [57, 0]
type input "treewalk"
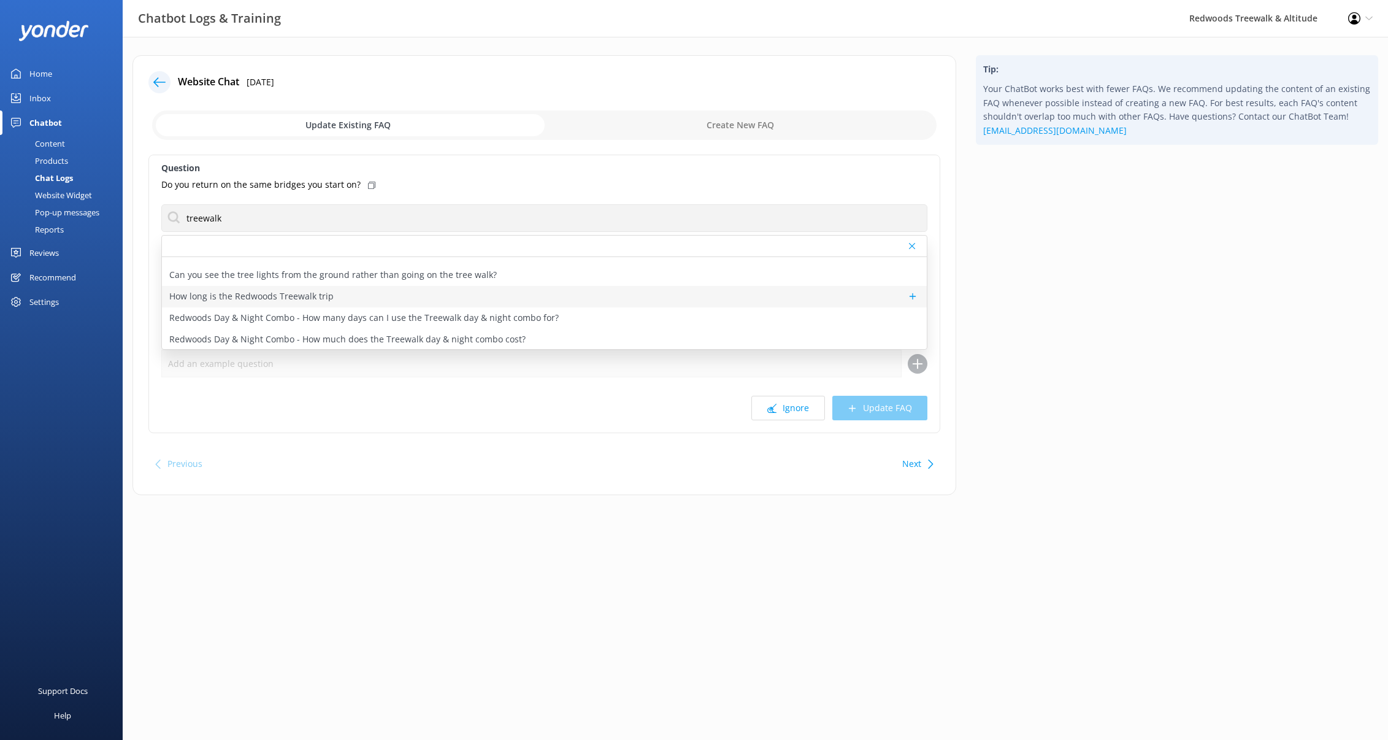
click at [450, 303] on div "How long is the Redwoods Treewalk trip" at bounding box center [544, 296] width 765 height 21
type textarea "The Redwoods Treewalk is self-guided and takes approx. 30-40-minutes from the f…"
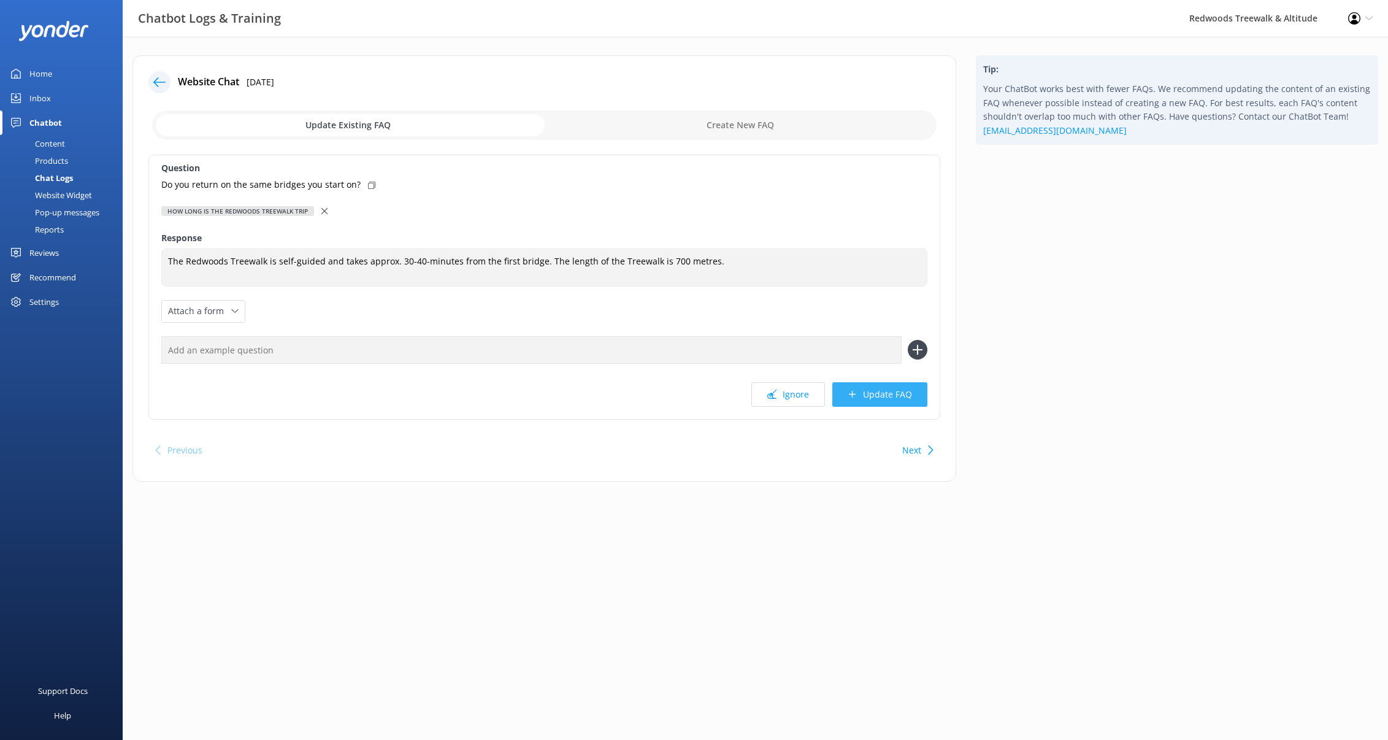
click at [876, 405] on button "Update FAQ" at bounding box center [879, 394] width 95 height 25
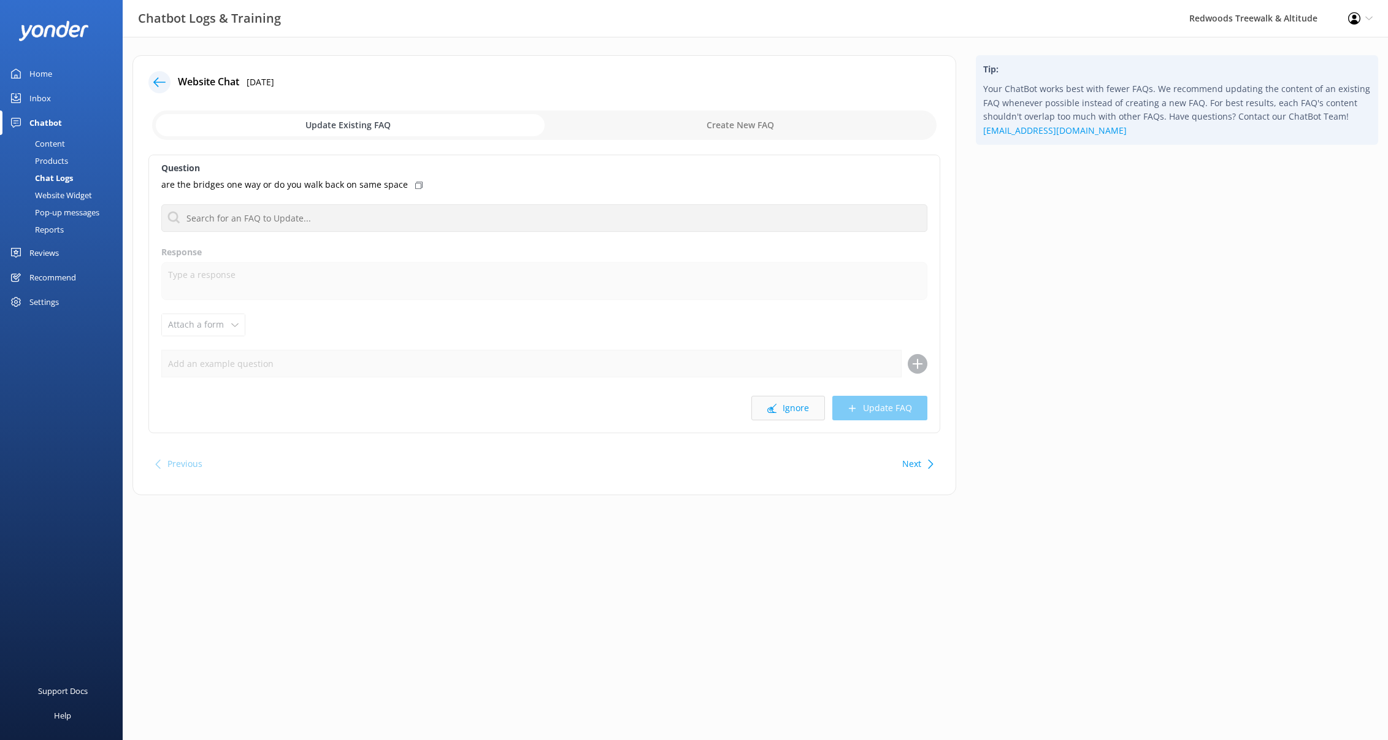
click at [810, 412] on button "Ignore" at bounding box center [788, 408] width 74 height 25
click at [384, 220] on input "text" at bounding box center [544, 218] width 766 height 28
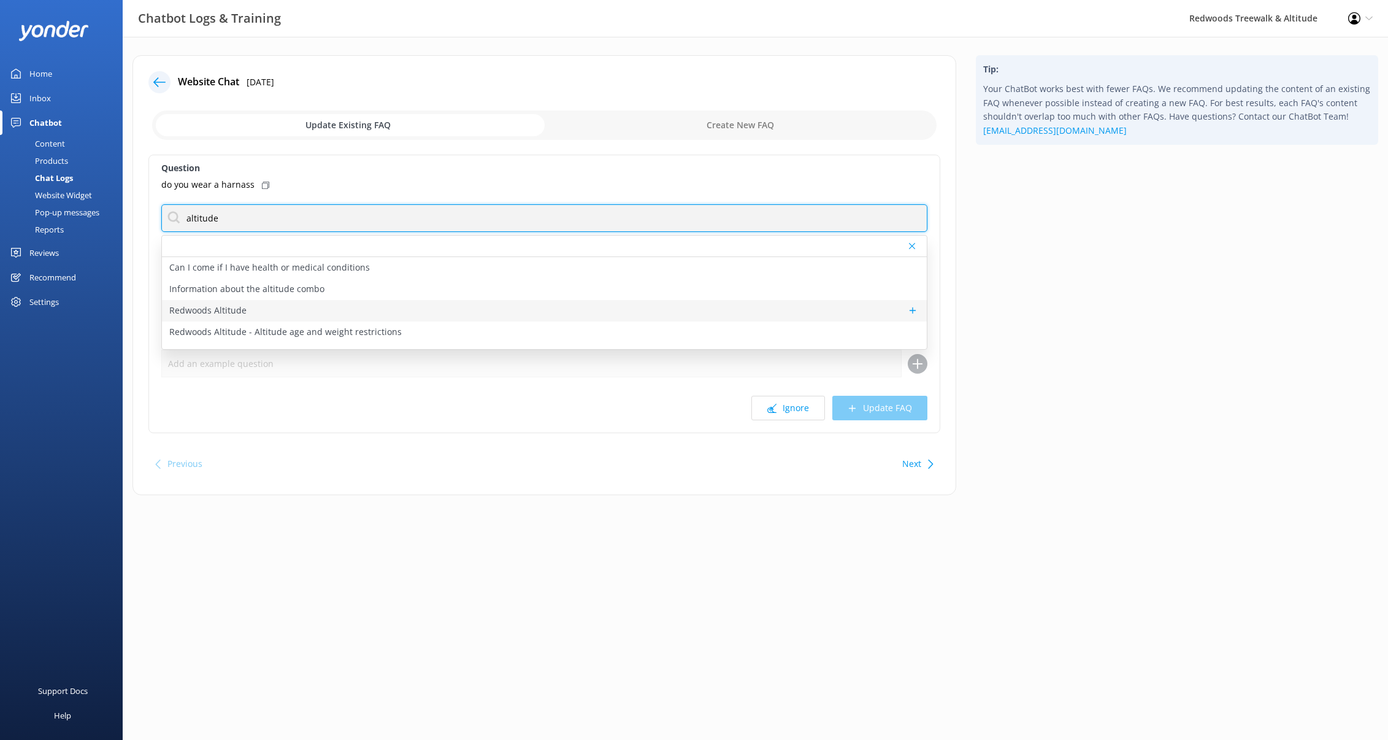
type input "altitude"
click at [367, 317] on div "Redwoods Altitude" at bounding box center [544, 310] width 765 height 21
type textarea "Looking for something a little more exhilarating? Redwoods Altitude is a separa…"
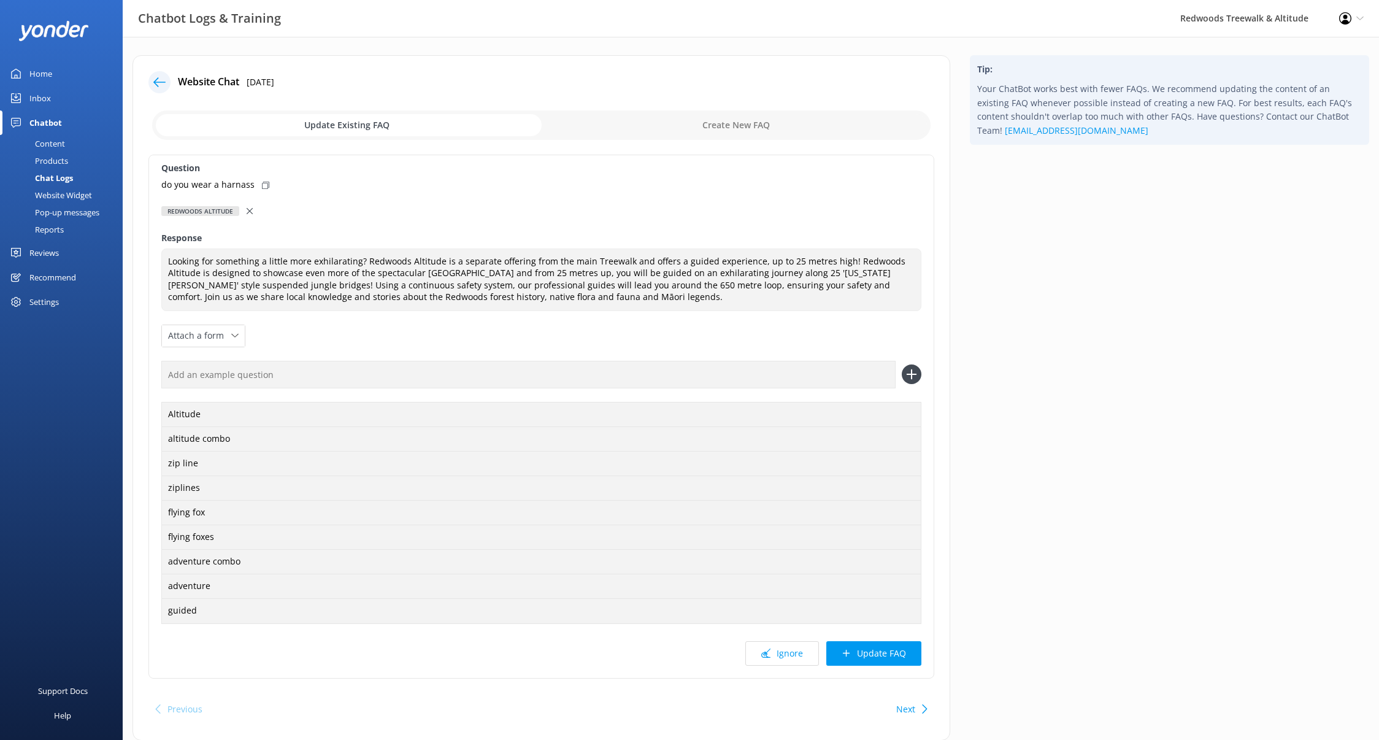
click at [881, 647] on button "Update FAQ" at bounding box center [873, 653] width 95 height 25
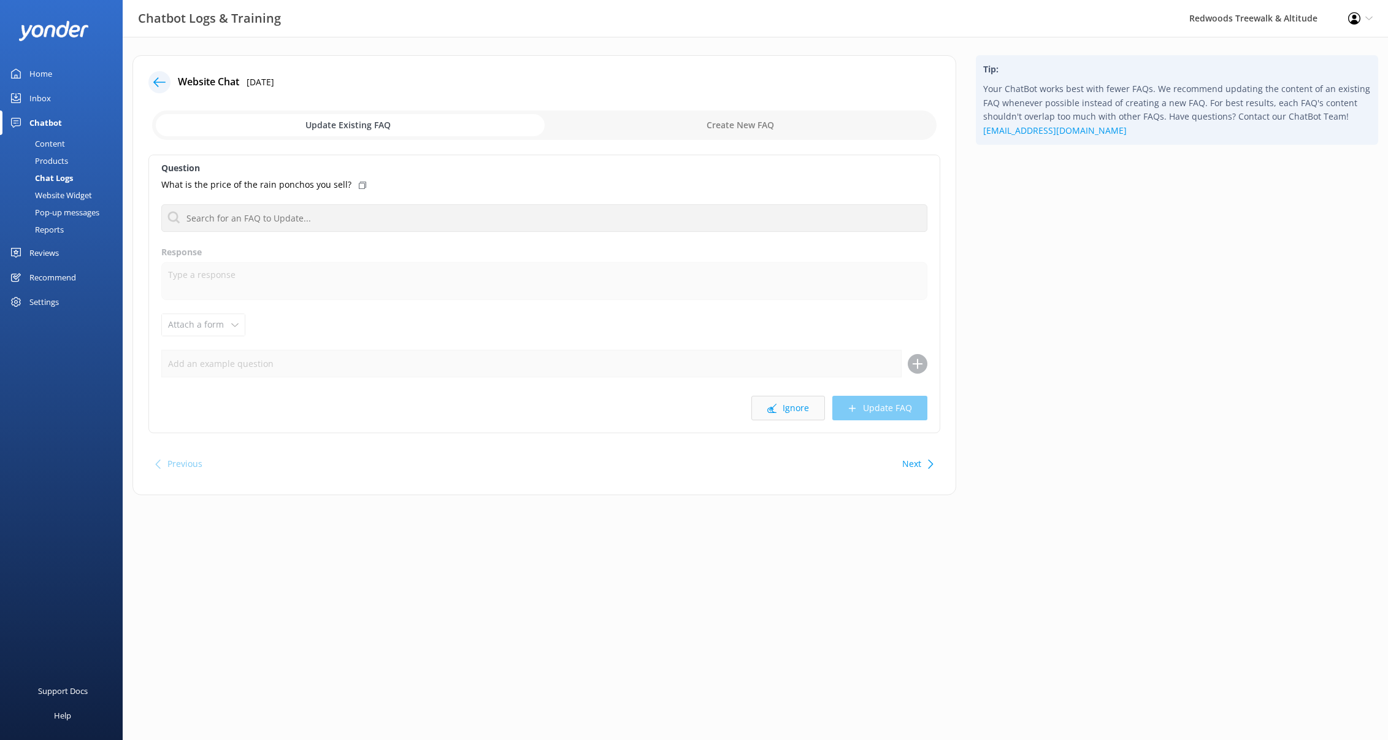
click at [775, 414] on button "Ignore" at bounding box center [788, 408] width 74 height 25
click at [454, 221] on input "text" at bounding box center [544, 218] width 766 height 28
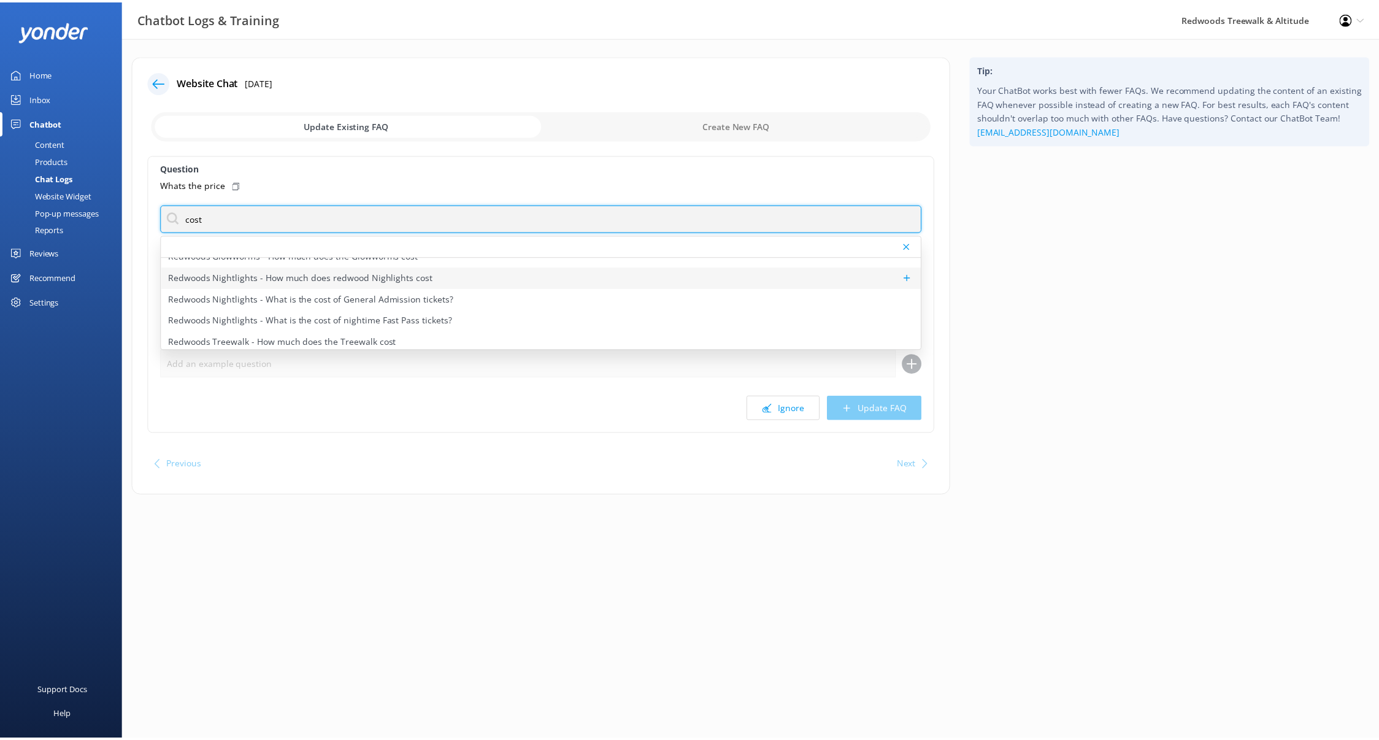
scroll to position [80, 0]
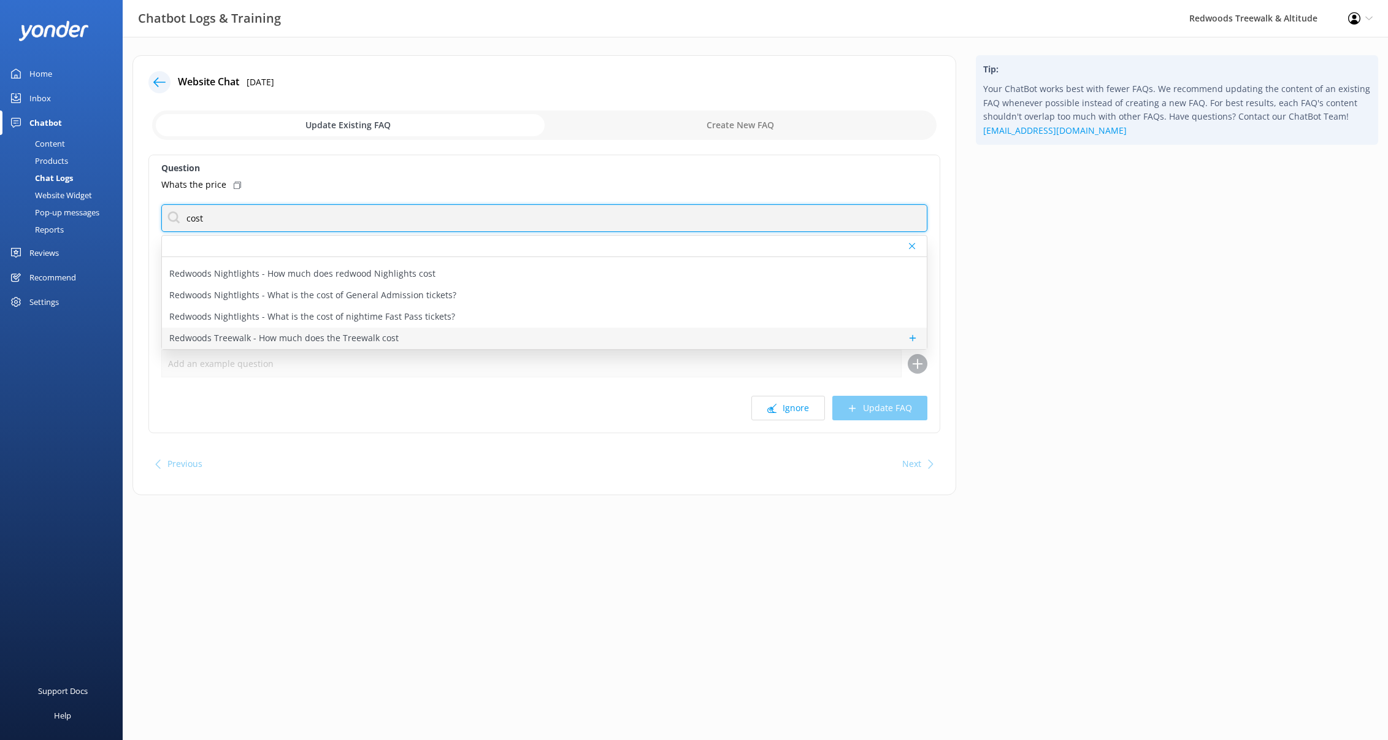
type input "cost"
click at [415, 332] on div "Redwoods Treewalk - How much does the Treewalk cost" at bounding box center [544, 338] width 765 height 21
type textarea "General Admission Treewalk pricing starts at $42 for adults (16+ years) and $26…"
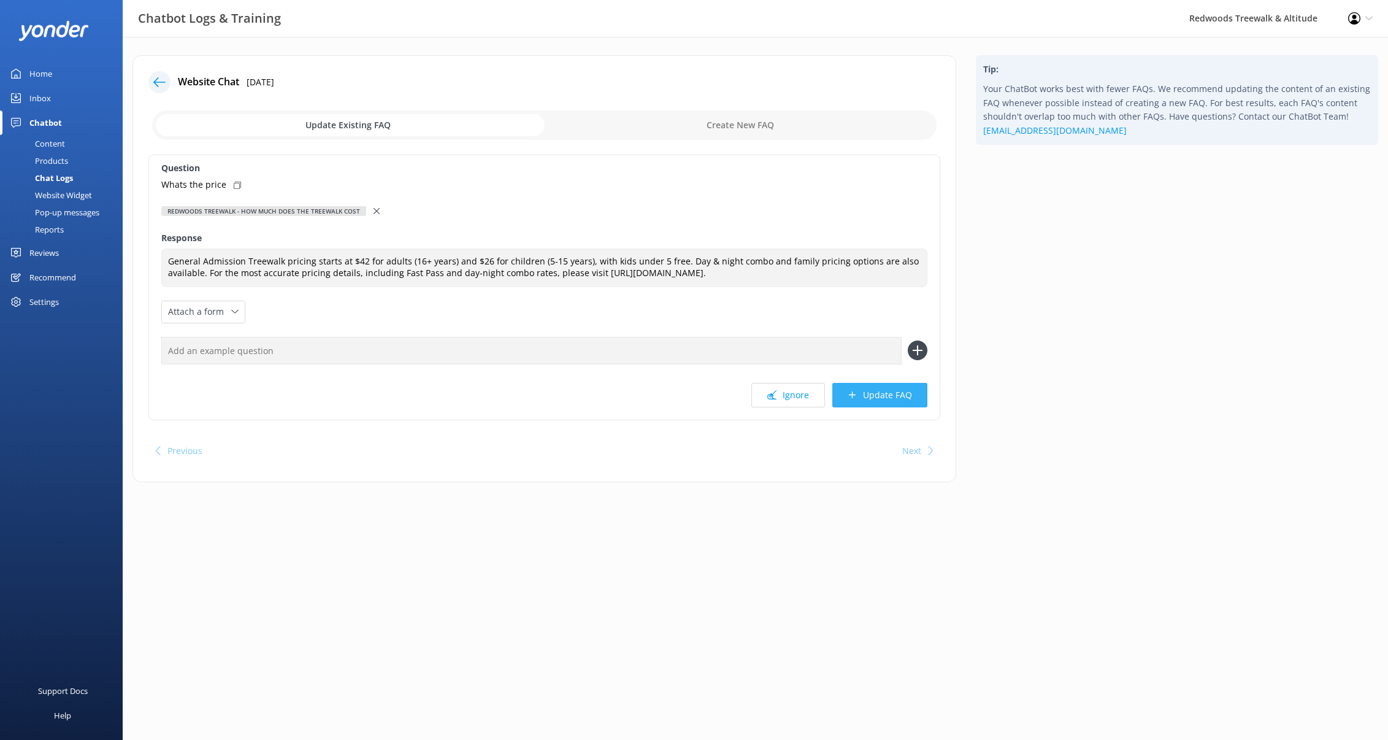
click at [872, 398] on button "Update FAQ" at bounding box center [879, 395] width 95 height 25
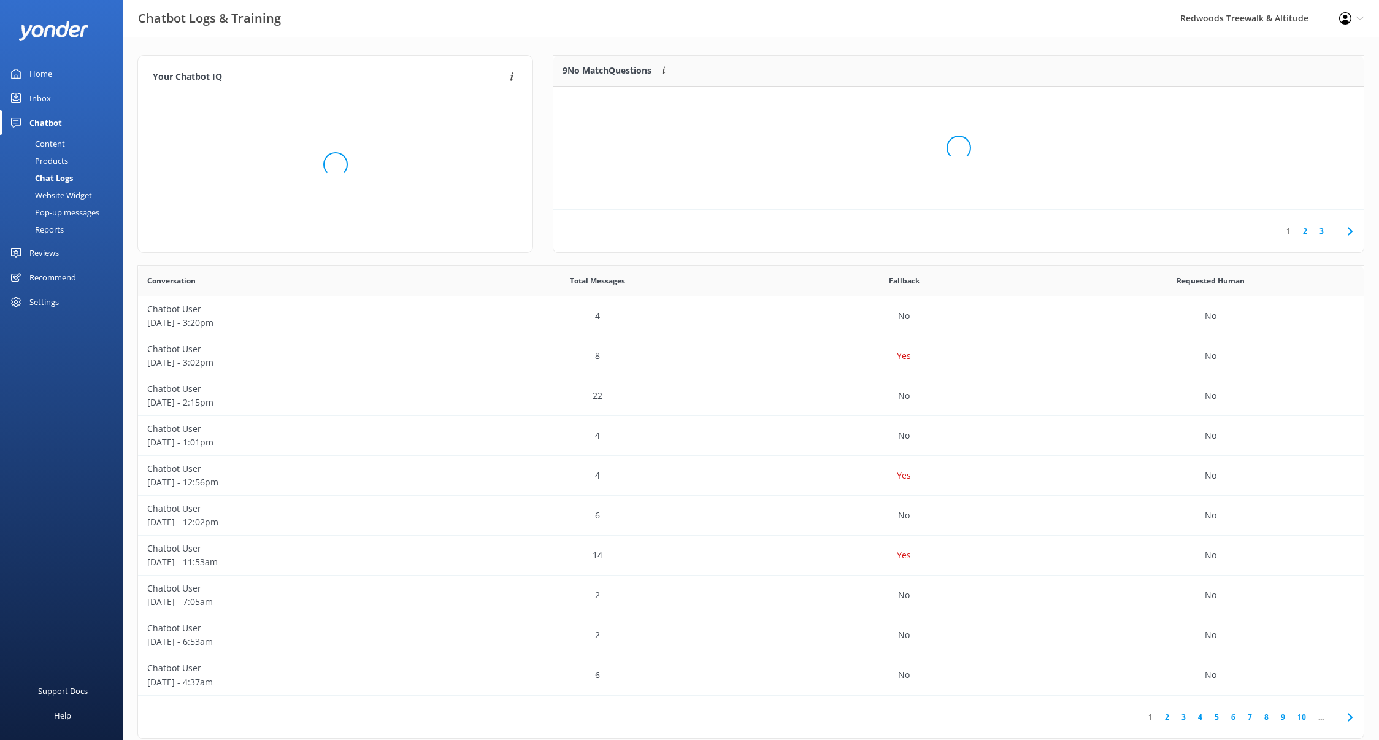
scroll to position [144, 801]
click at [56, 69] on link "Home" at bounding box center [61, 73] width 123 height 25
